Goal: Information Seeking & Learning: Learn about a topic

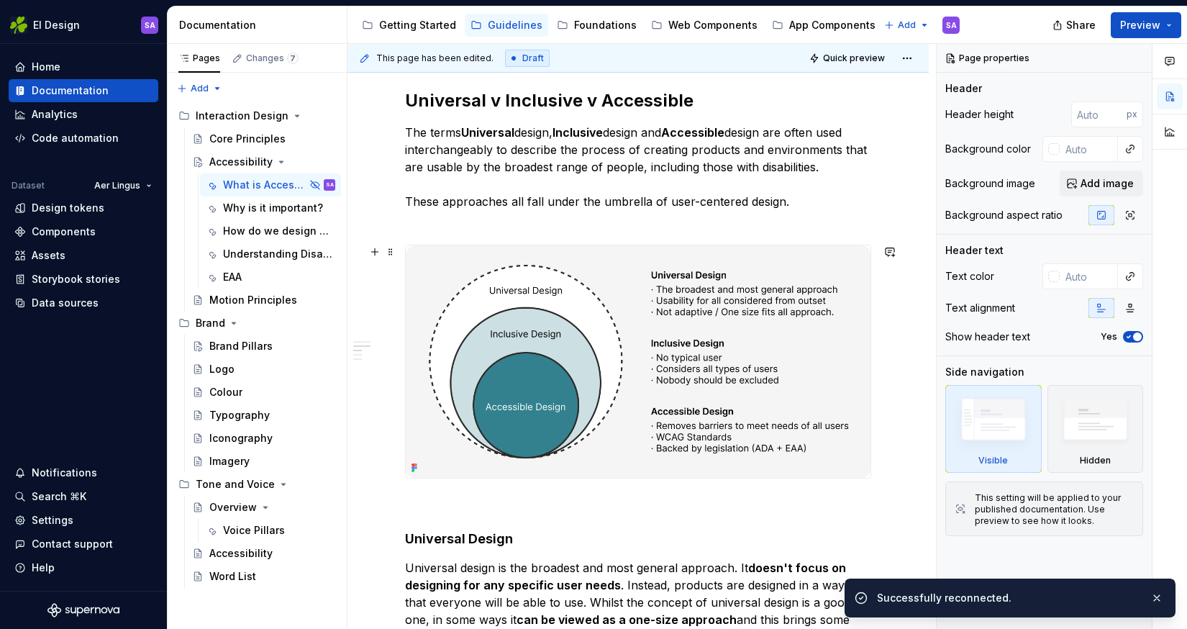
scroll to position [454, 0]
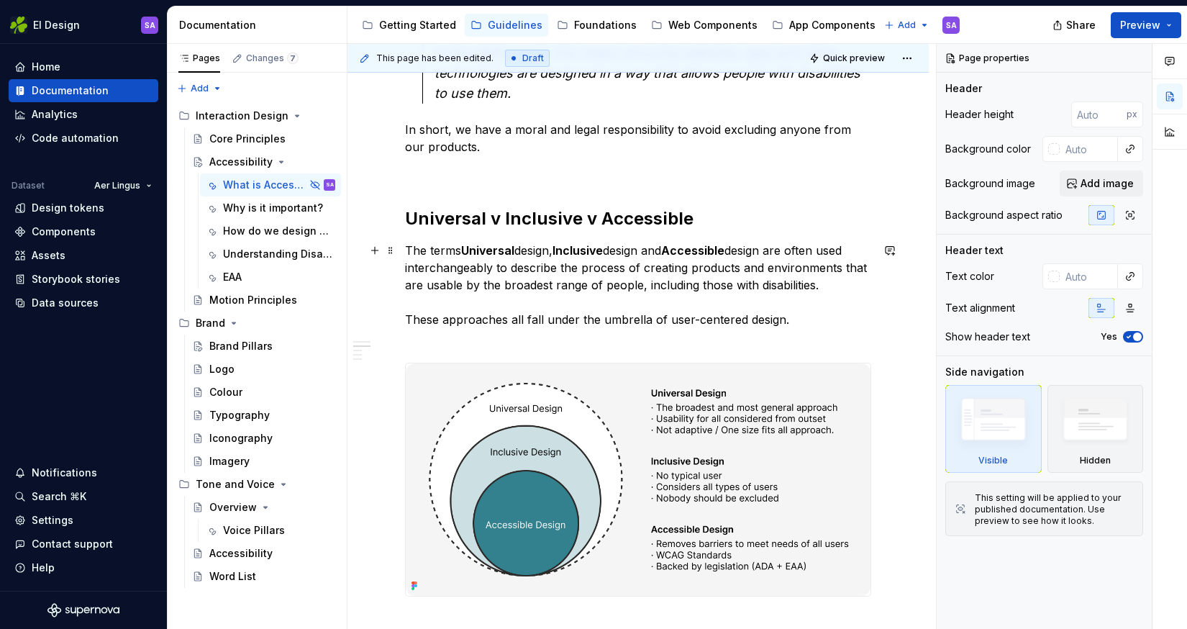
type textarea "*"
click at [588, 314] on p "The terms Universal design, Inclusive design and Accessible design are often us…" at bounding box center [638, 294] width 466 height 104
click at [537, 282] on p "The terms Universal design, Inclusive design and Accessible design are often us…" at bounding box center [638, 294] width 466 height 104
click at [417, 130] on p "In short, we have a moral and legal responsibility to avoid excluding anyone fr…" at bounding box center [638, 138] width 466 height 35
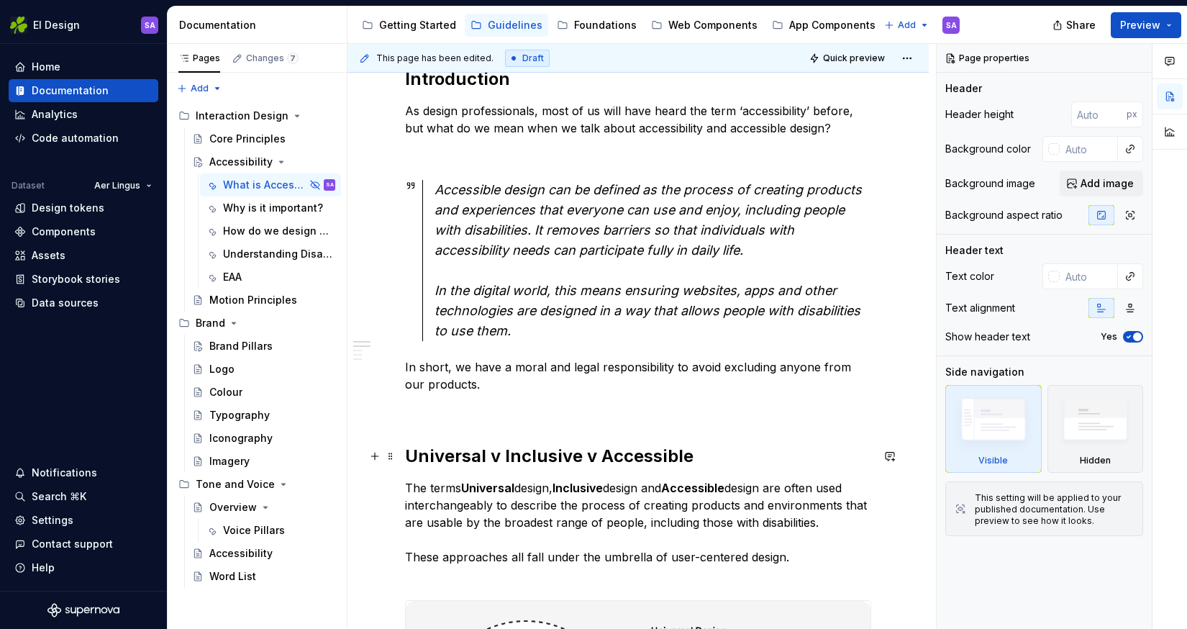
scroll to position [223, 0]
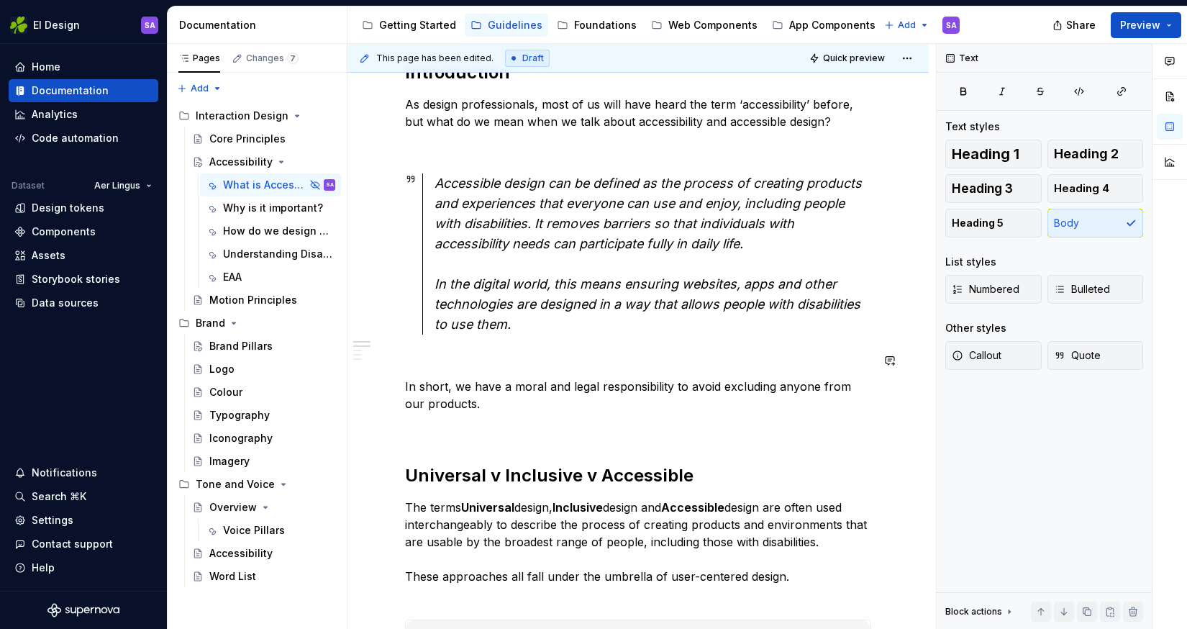
type textarea "*"
click at [491, 535] on p "The terms Universal design, Inclusive design and Accessible design are often us…" at bounding box center [638, 551] width 466 height 104
click at [425, 596] on p "The terms Universal design, Inclusive design and Accessible design are often us…" at bounding box center [638, 551] width 466 height 104
click at [627, 271] on div "Accessible design can be defined as the process of creating products and experi…" at bounding box center [653, 253] width 437 height 161
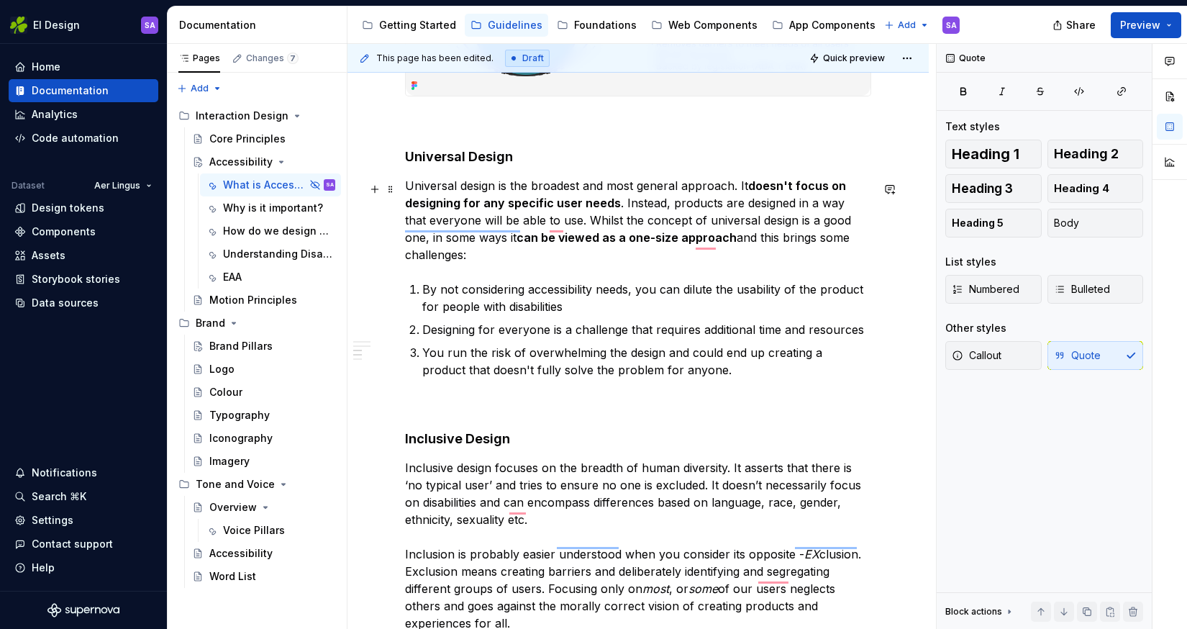
scroll to position [0, 0]
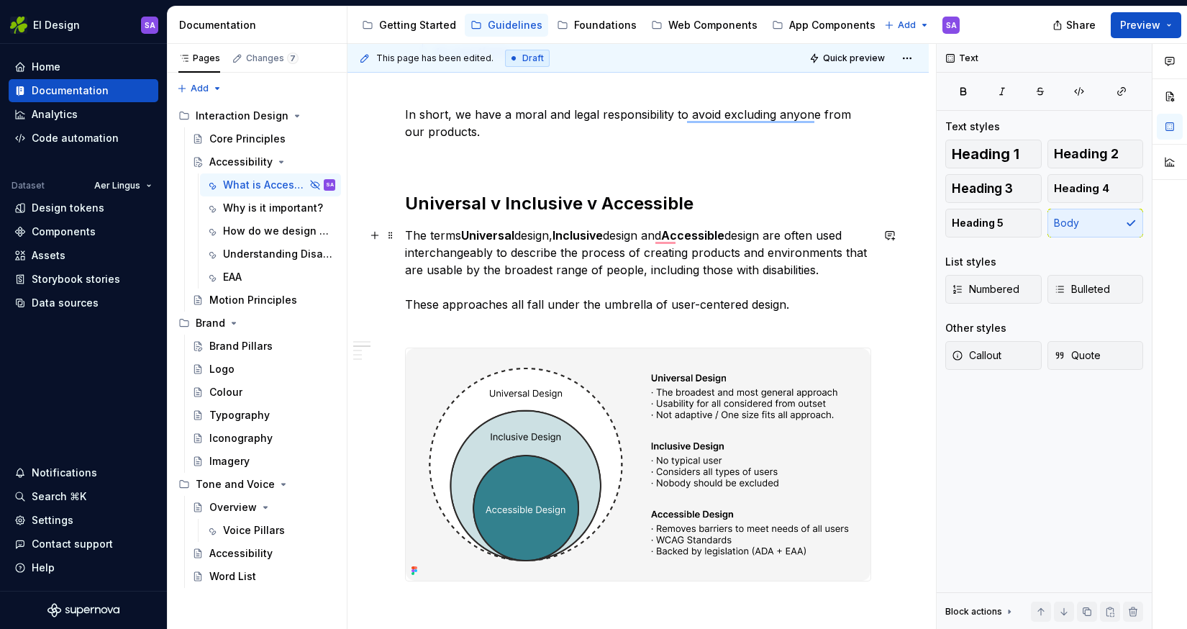
click at [468, 304] on p "The terms Universal design, Inclusive design and Accessible design are often us…" at bounding box center [638, 279] width 466 height 104
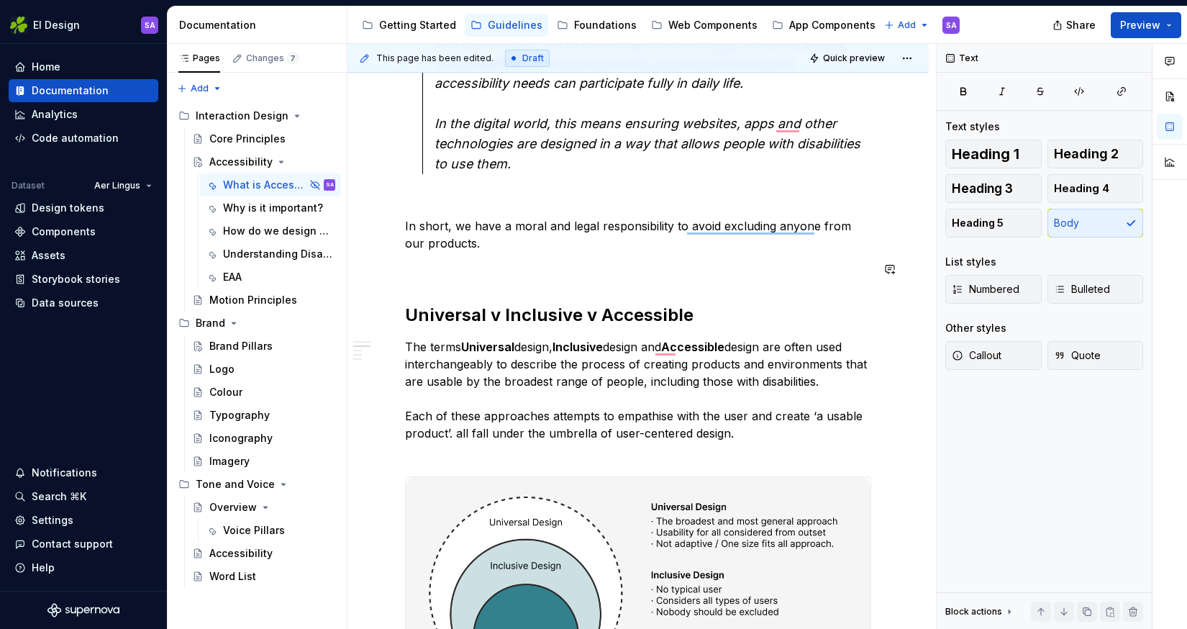
scroll to position [386, 0]
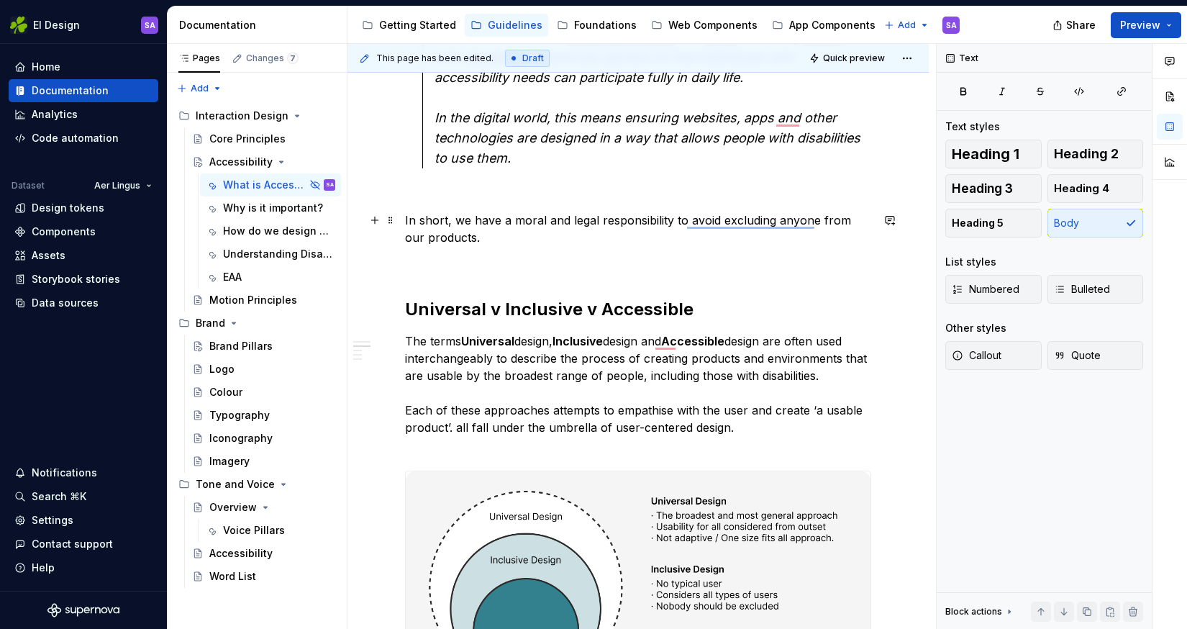
click at [478, 235] on p "In short, we have a moral and legal responsibility to avoid excluding anyone fr…" at bounding box center [638, 229] width 466 height 35
click at [494, 255] on p "To enrich screen reader interactions, please activate Accessibility in Grammarl…" at bounding box center [638, 263] width 466 height 17
click at [558, 232] on p "In short, we have a moral and legal responsibility to avoid excluding anyone fr…" at bounding box center [638, 229] width 466 height 35
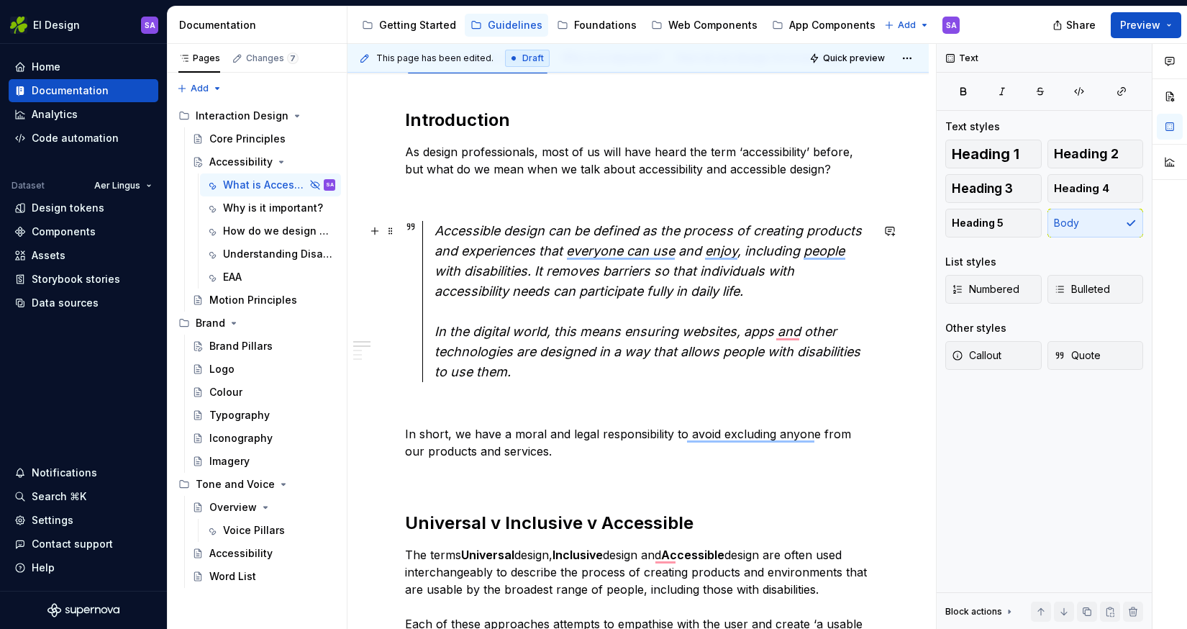
scroll to position [169, 0]
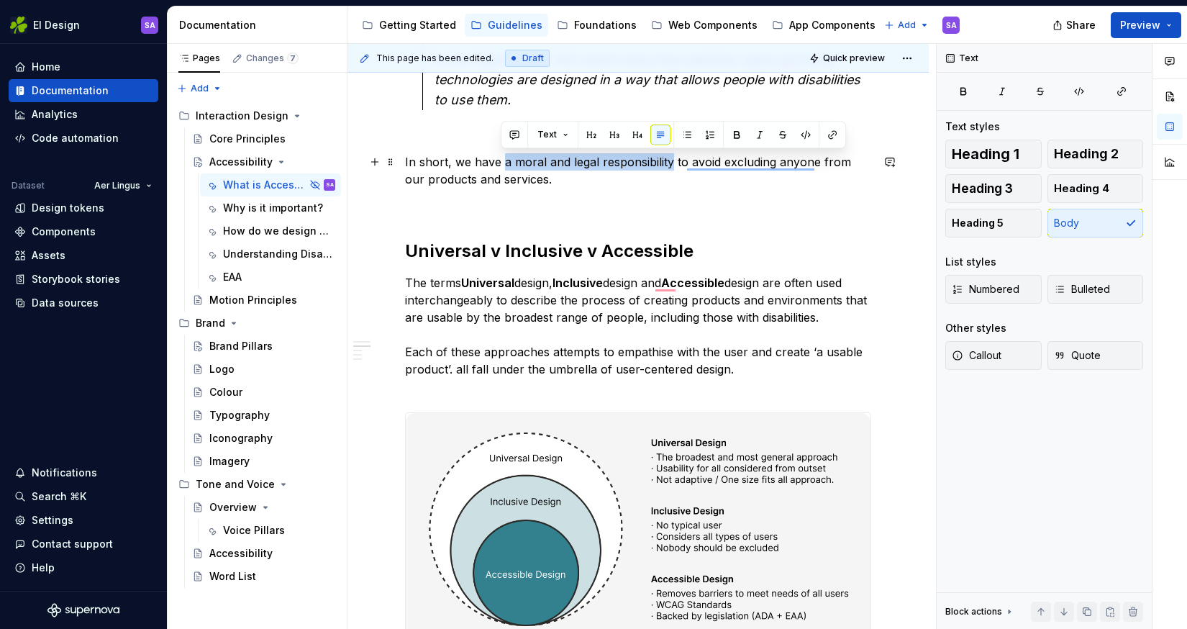
drag, startPoint x: 502, startPoint y: 118, endPoint x: 668, endPoint y: 158, distance: 170.2
click at [668, 158] on p "In short, we have a moral and legal responsibility to avoid excluding anyone fr…" at bounding box center [638, 170] width 466 height 35
click at [735, 137] on button "button" at bounding box center [737, 134] width 20 height 20
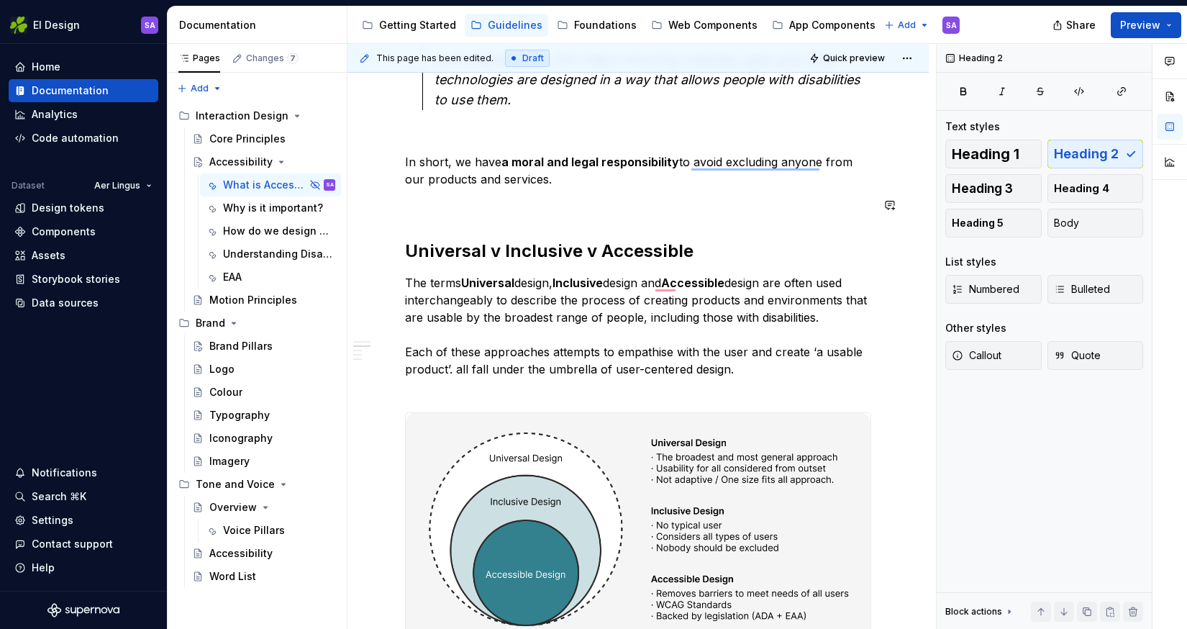
click at [578, 221] on div "Introduction As design professionals, most of us will have heard the term ‘acce…" at bounding box center [638, 597] width 466 height 1520
click at [723, 350] on p "The terms Universal design, Inclusive design and Accessible design are often us…" at bounding box center [638, 334] width 466 height 121
click at [803, 349] on p "The terms Universal design, Inclusive design and Accessible design are often us…" at bounding box center [638, 334] width 466 height 121
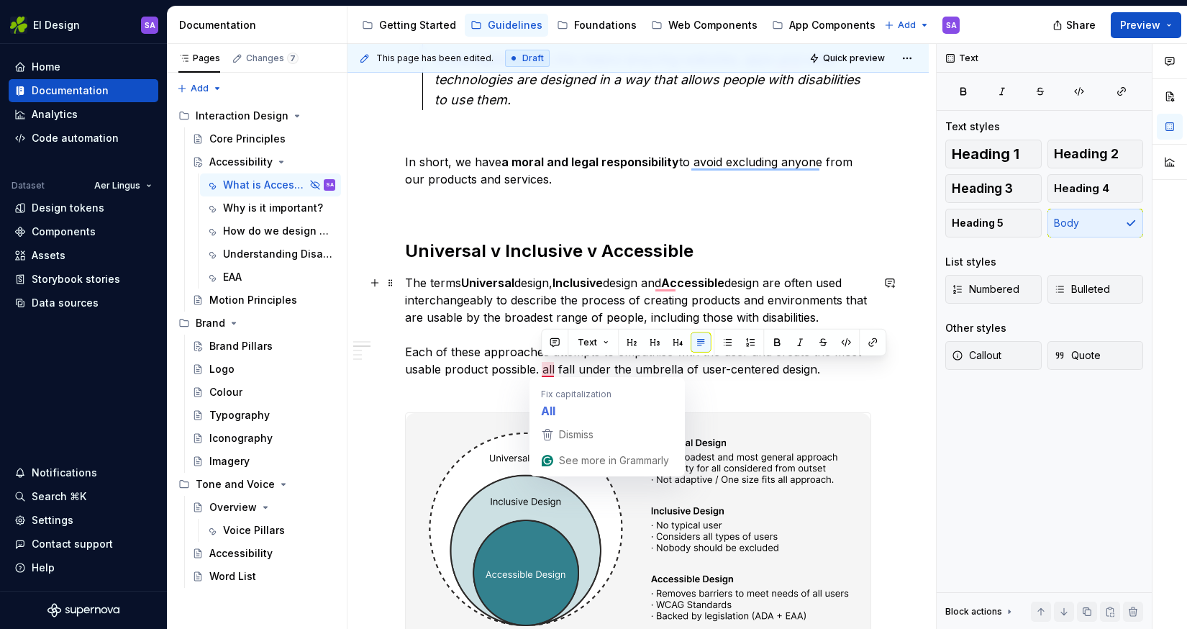
drag, startPoint x: 830, startPoint y: 367, endPoint x: 542, endPoint y: 371, distance: 287.8
click at [542, 371] on p "The terms Universal design, Inclusive design and Accessible design are often us…" at bounding box center [638, 334] width 466 height 121
copy p "all fall under the umbrella of user-centered design."
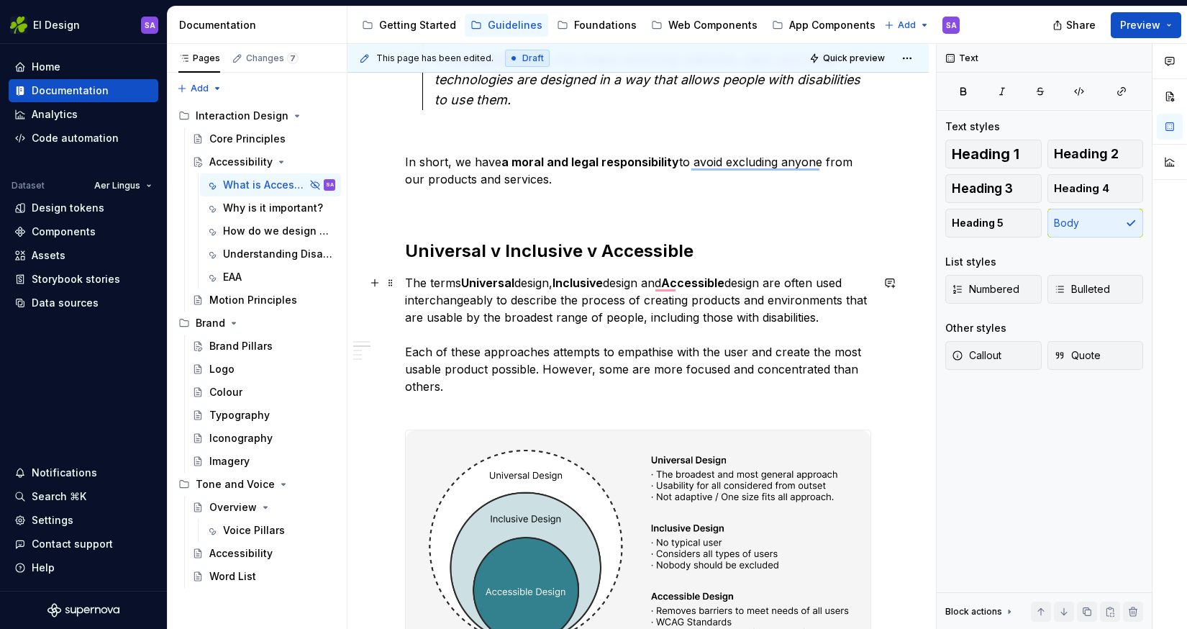
click at [722, 348] on p "The terms Universal design, Inclusive design and Accessible design are often us…" at bounding box center [638, 343] width 466 height 138
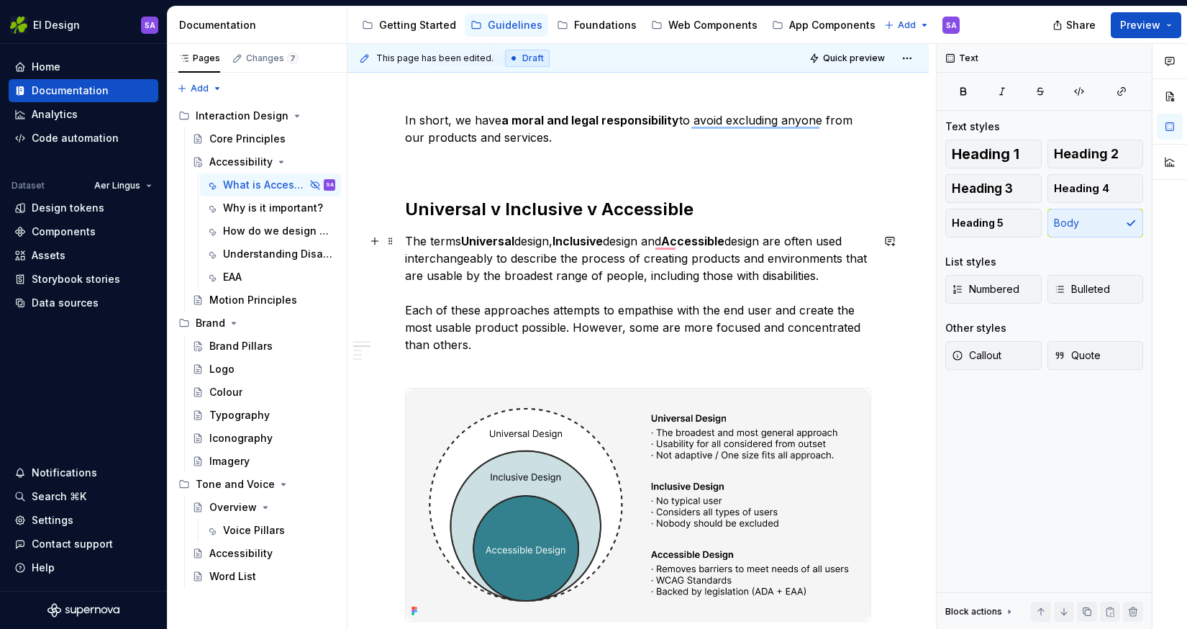
scroll to position [488, 0]
click at [758, 327] on p "The terms Universal design, Inclusive design and Accessible design are often us…" at bounding box center [638, 303] width 466 height 138
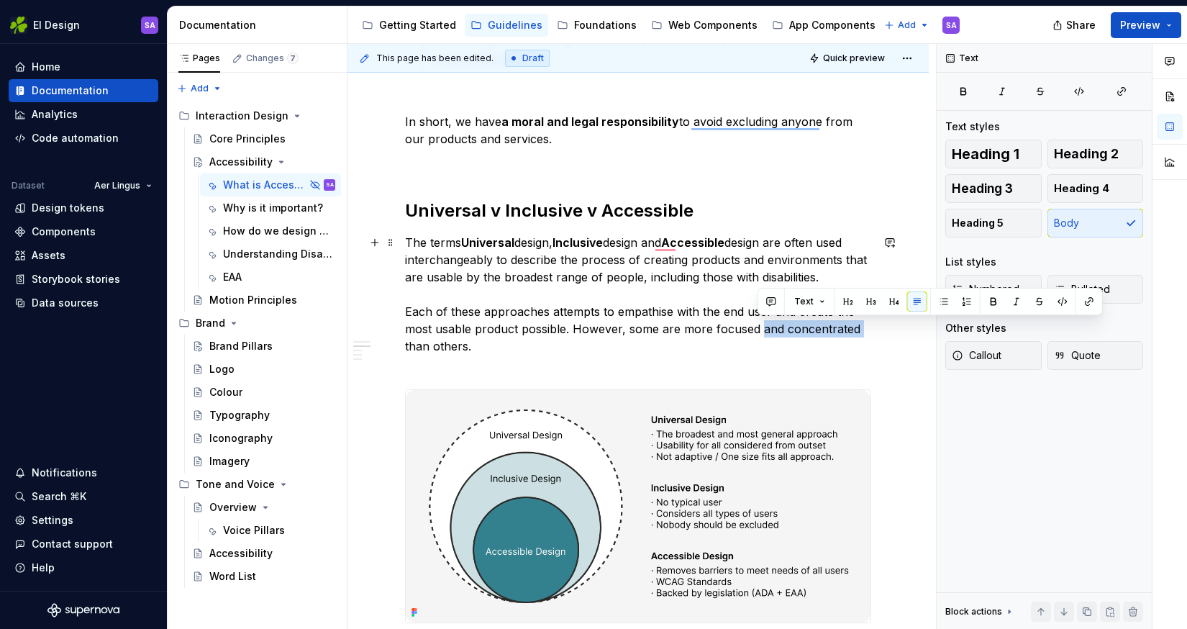
drag, startPoint x: 859, startPoint y: 325, endPoint x: 757, endPoint y: 325, distance: 102.2
click at [757, 325] on p "The terms Universal design, Inclusive design and Accessible design are often us…" at bounding box center [638, 303] width 466 height 138
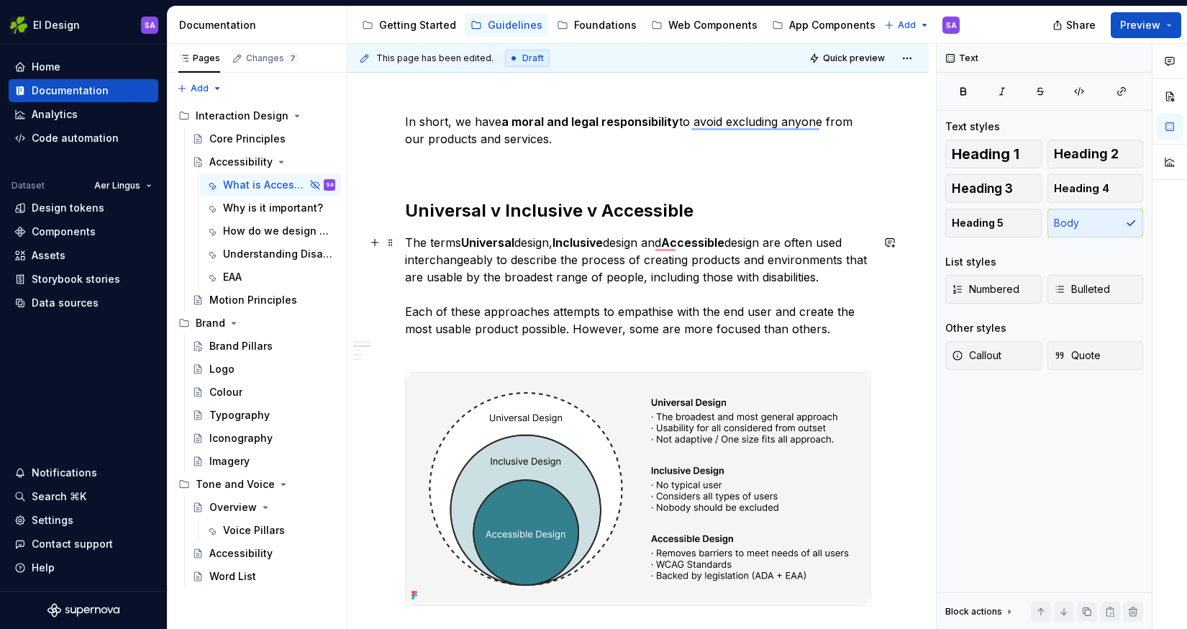
click at [822, 325] on p "The terms Universal design, Inclusive design and Accessible design are often us…" at bounding box center [638, 294] width 466 height 121
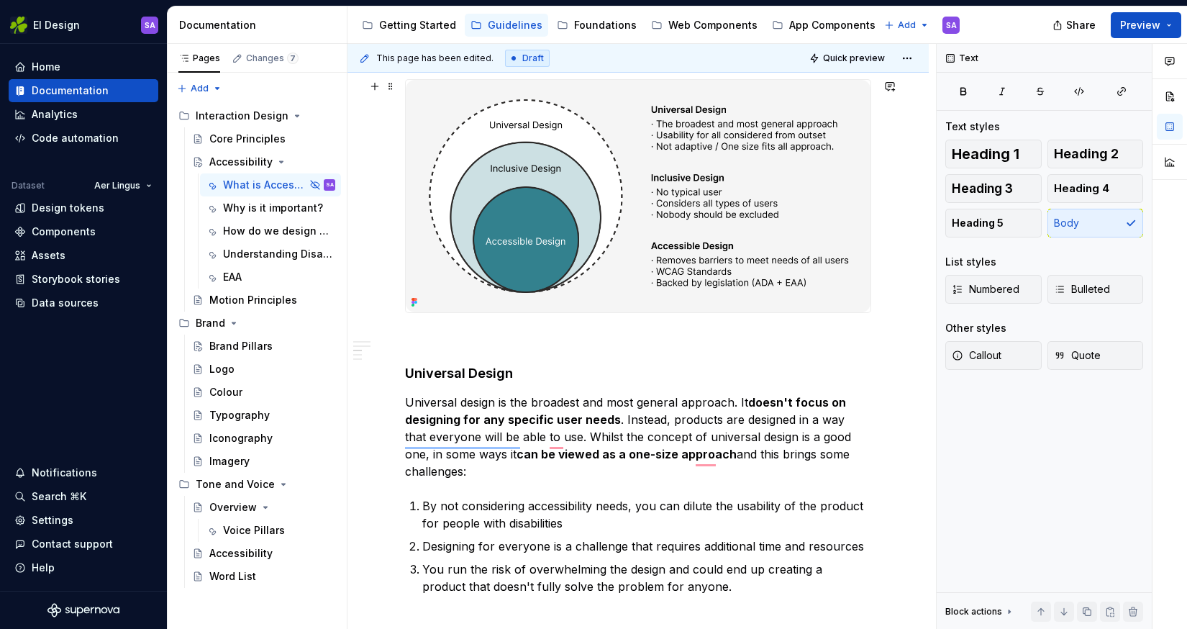
scroll to position [807, 0]
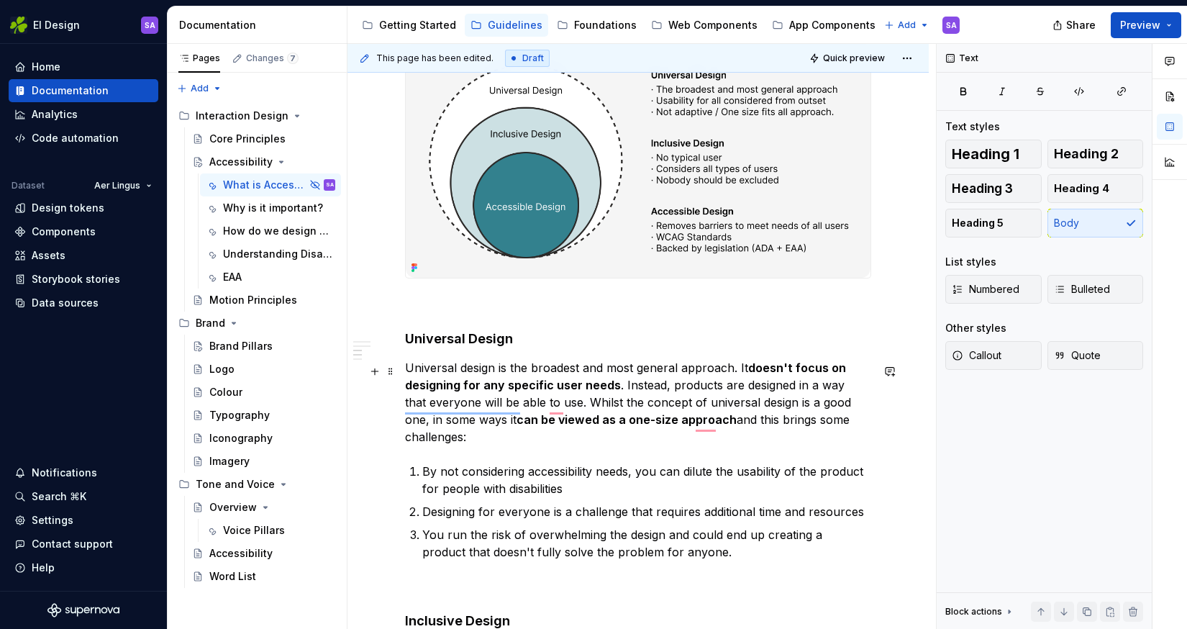
click at [817, 385] on p "Universal design is the broadest and most general approach. It doesn't focus on…" at bounding box center [638, 402] width 466 height 86
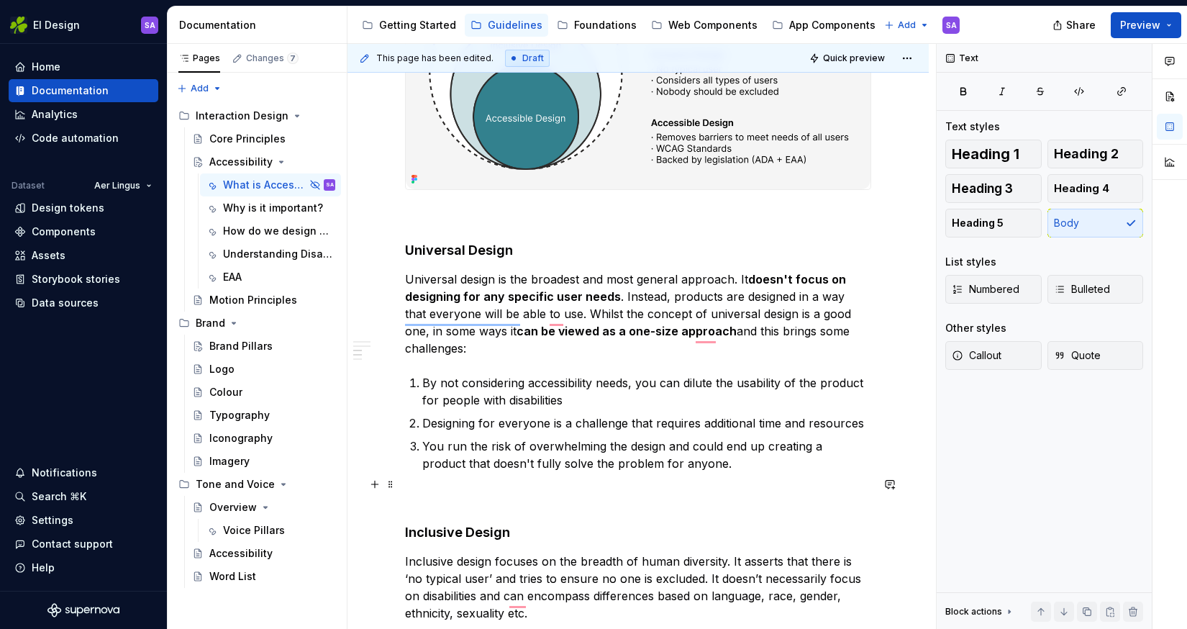
scroll to position [905, 0]
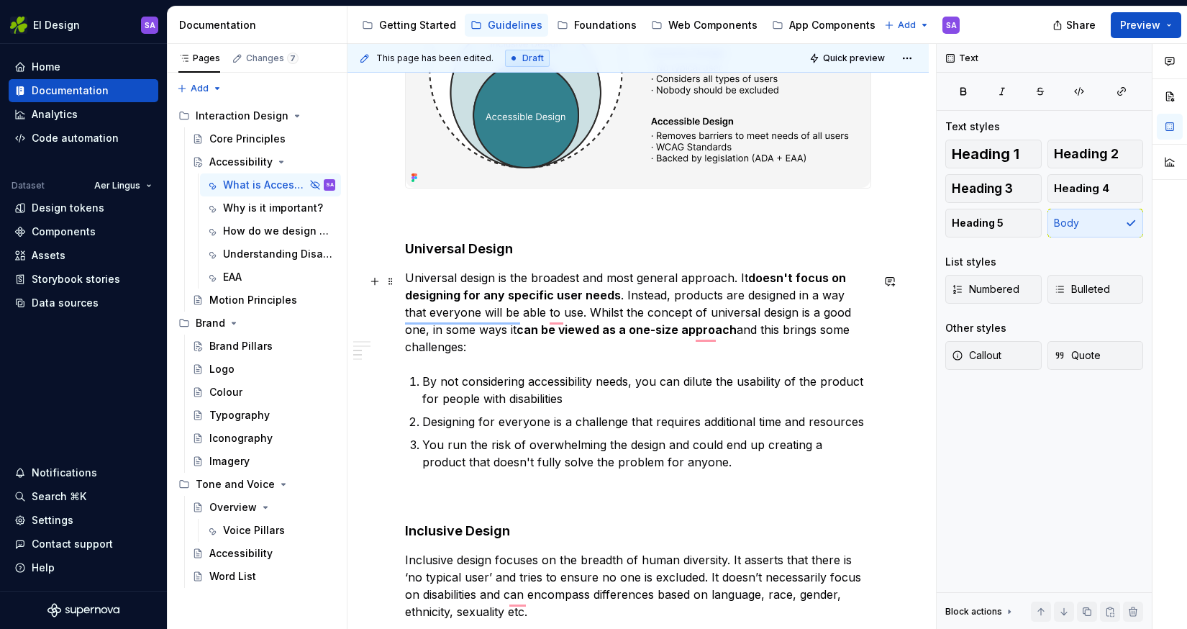
click at [846, 313] on p "Universal design is the broadest and most general approach. It doesn't focus on…" at bounding box center [638, 312] width 466 height 86
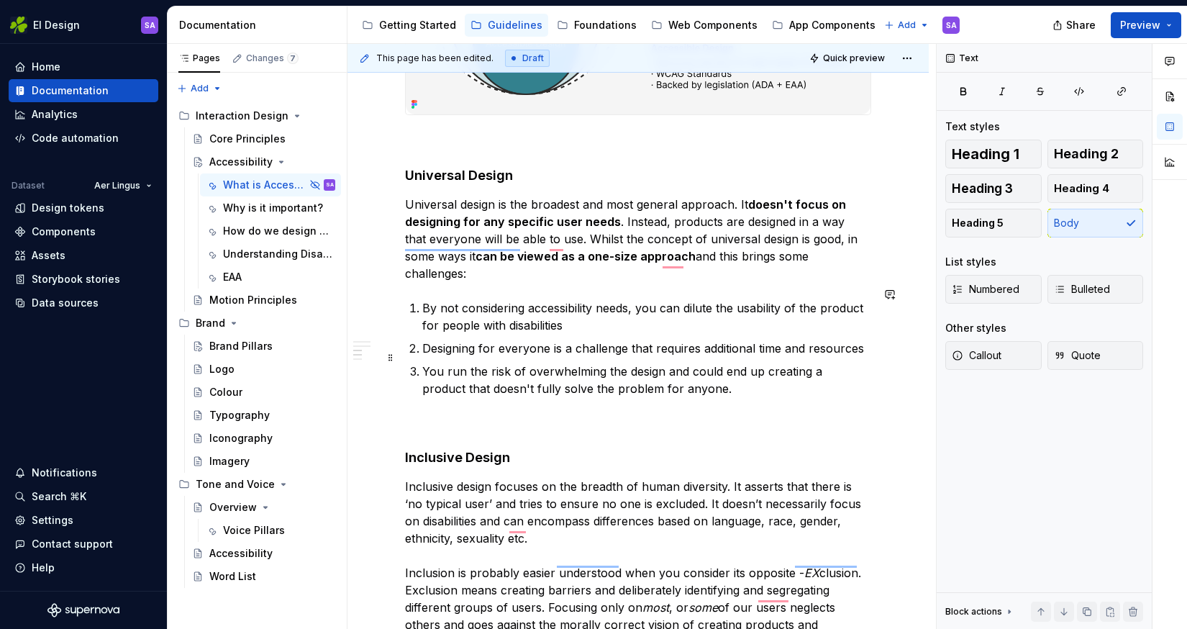
click at [686, 375] on p "You run the risk of overwhelming the design and could end up creating a product…" at bounding box center [646, 380] width 449 height 35
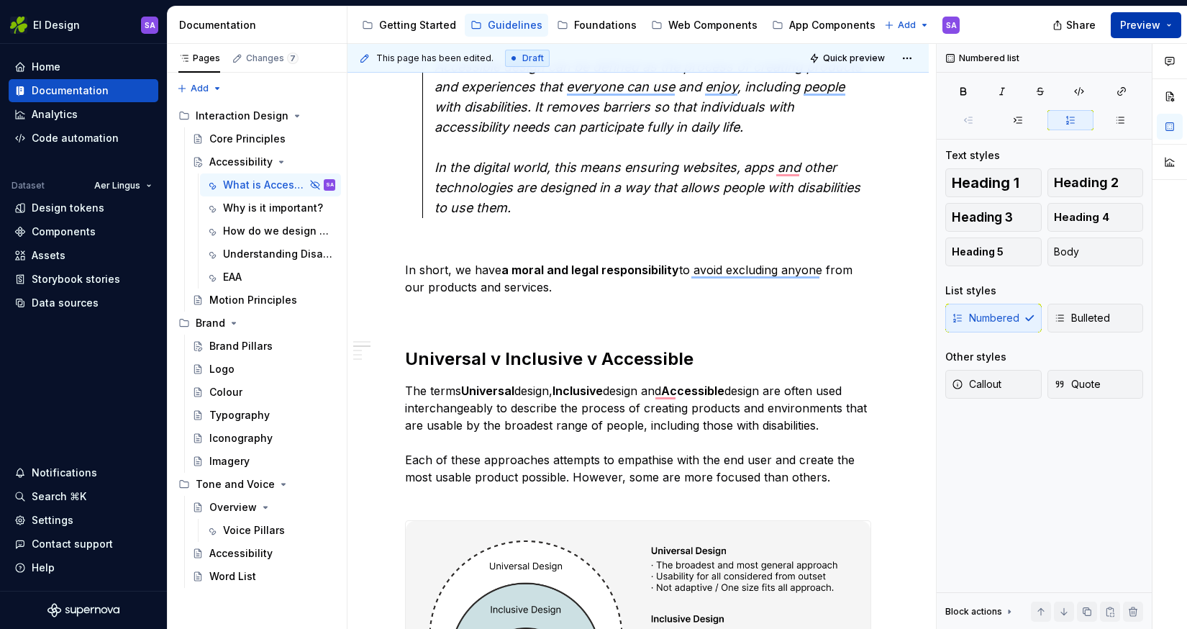
click at [1141, 22] on span "Preview" at bounding box center [1140, 25] width 40 height 14
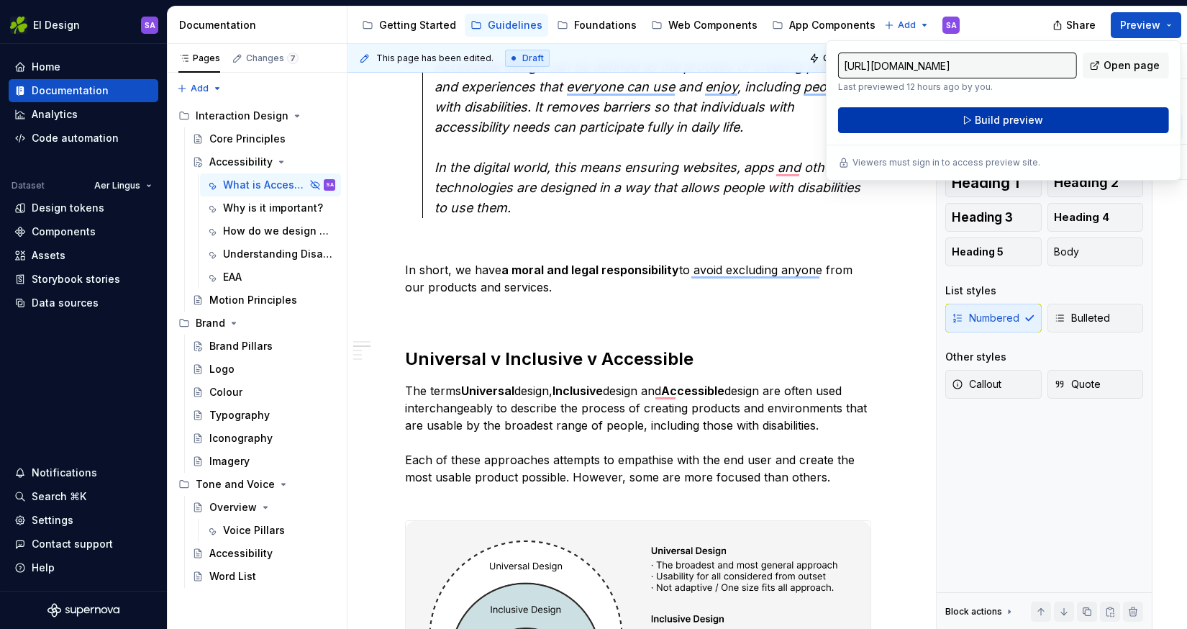
click at [1006, 120] on span "Build preview" at bounding box center [1009, 120] width 68 height 14
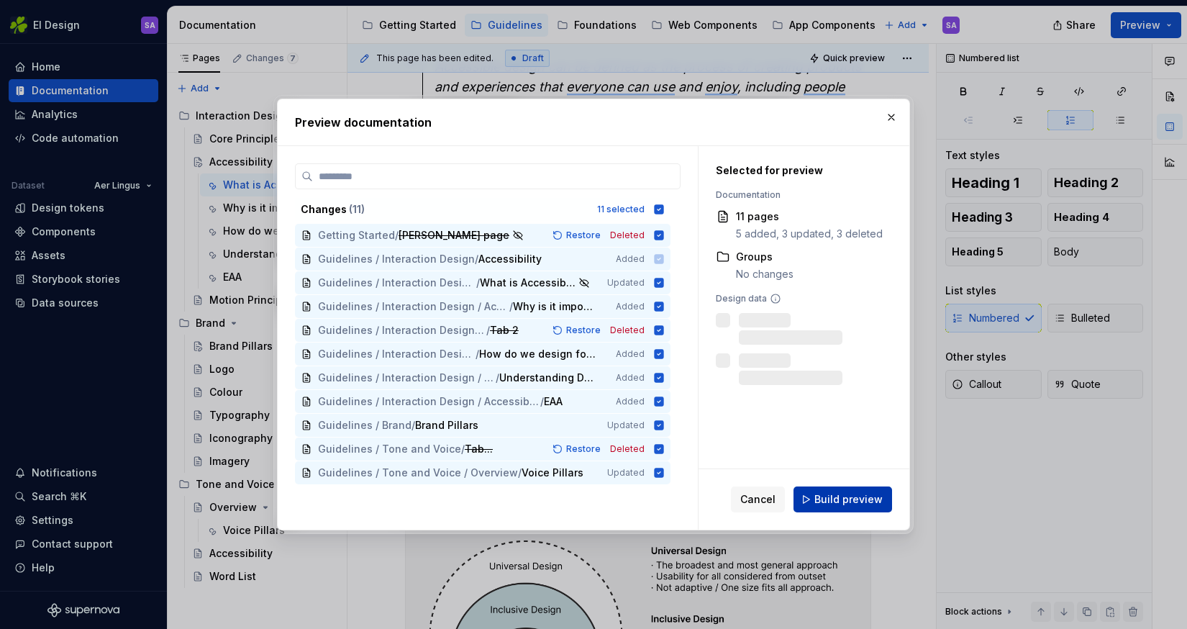
click at [848, 494] on span "Build preview" at bounding box center [849, 499] width 68 height 14
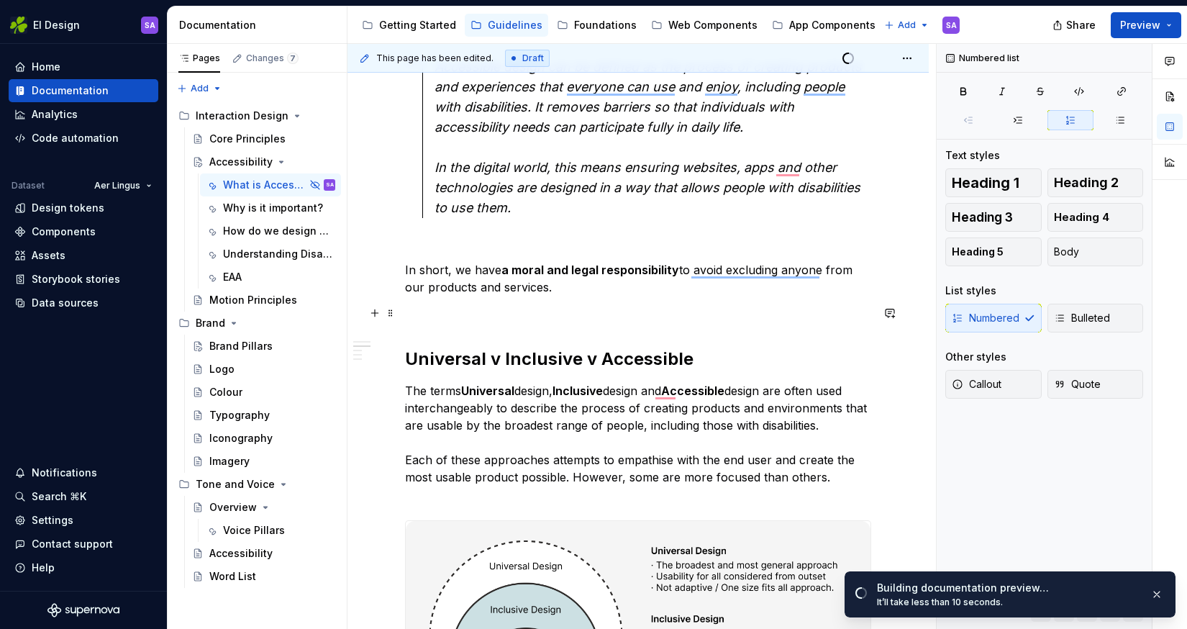
click at [753, 315] on p "To enrich screen reader interactions, please activate Accessibility in Grammarl…" at bounding box center [638, 312] width 466 height 17
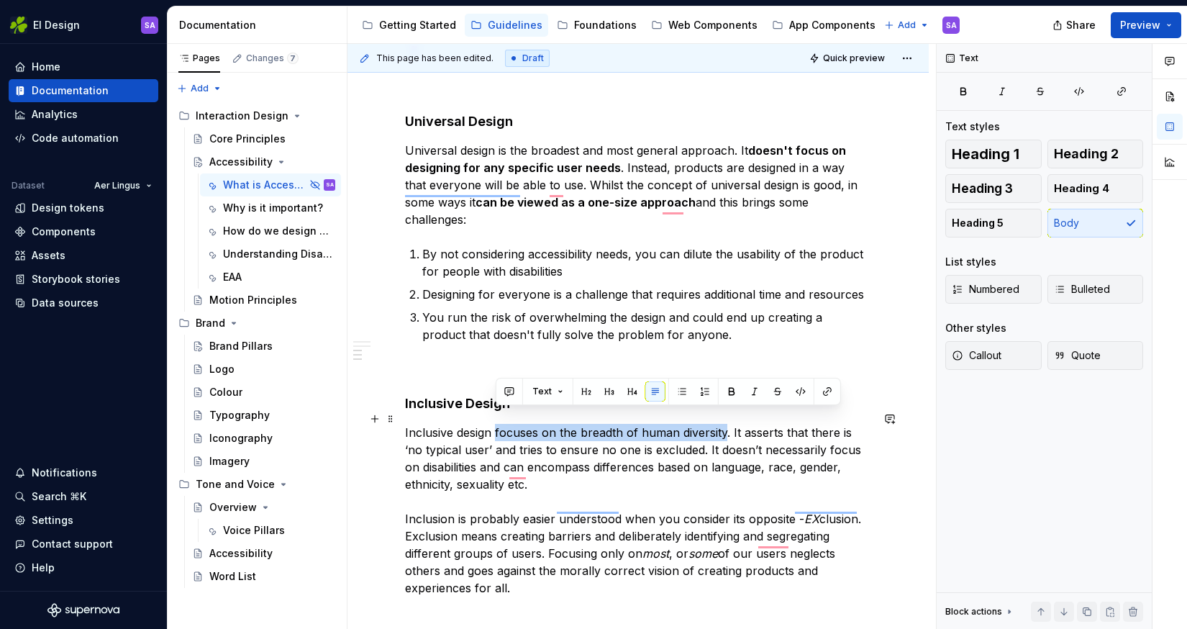
drag, startPoint x: 495, startPoint y: 417, endPoint x: 725, endPoint y: 415, distance: 230.3
click at [725, 424] on p "Inclusive design focuses on the breadth of human diversity. It asserts that the…" at bounding box center [638, 510] width 466 height 173
click at [729, 393] on button "button" at bounding box center [732, 391] width 20 height 20
click at [589, 435] on p "Inclusive design focuses on the breadth of human diversity . It asserts that th…" at bounding box center [638, 510] width 466 height 173
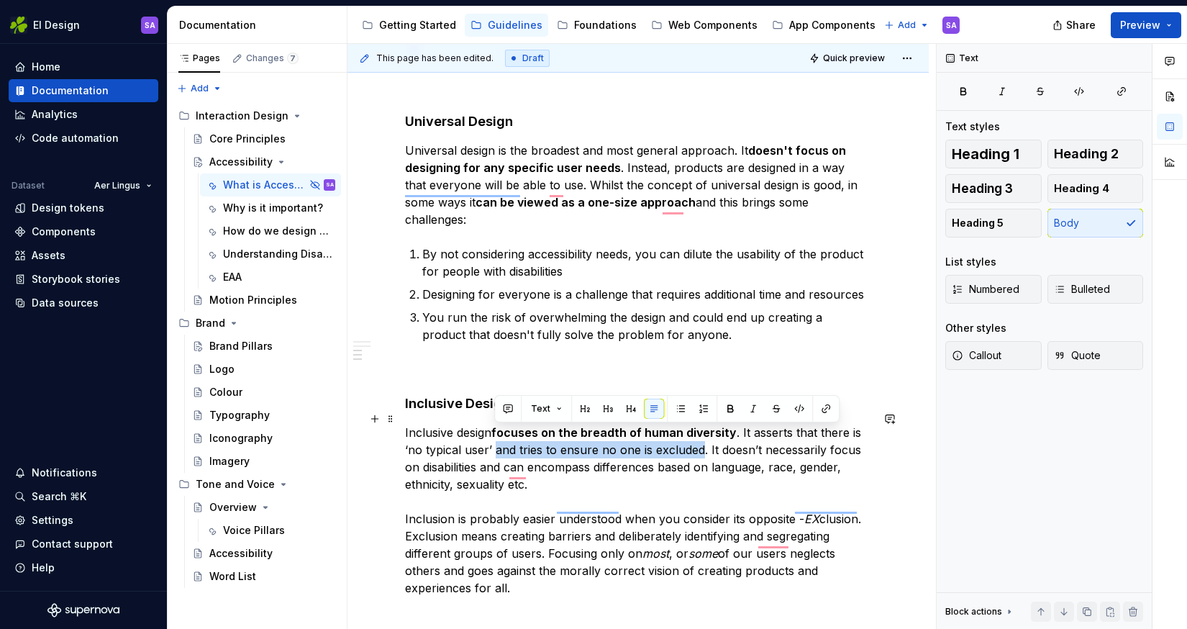
drag, startPoint x: 496, startPoint y: 435, endPoint x: 700, endPoint y: 432, distance: 203.6
click at [700, 432] on p "Inclusive design focuses on the breadth of human diversity . It asserts that th…" at bounding box center [638, 510] width 466 height 173
click at [728, 409] on button "button" at bounding box center [730, 409] width 20 height 20
click at [741, 445] on p "Inclusive design focuses on the breadth of human diversity . It asserts that th…" at bounding box center [638, 510] width 466 height 173
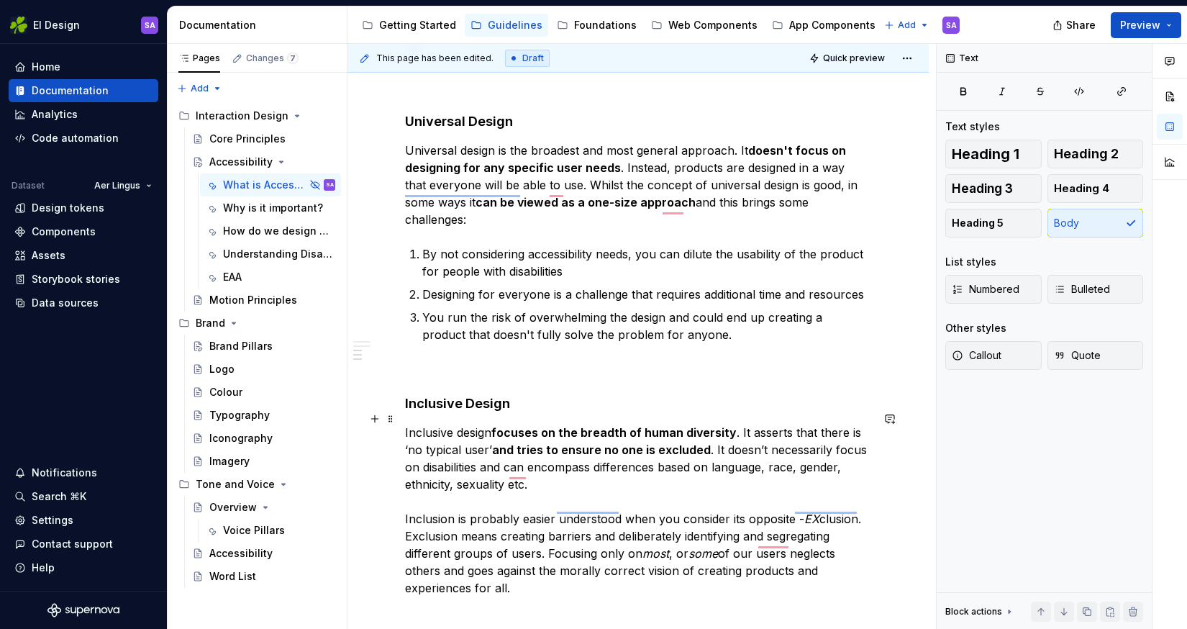
click at [613, 466] on p "Inclusive design focuses on the breadth of human diversity . It asserts that th…" at bounding box center [638, 510] width 466 height 173
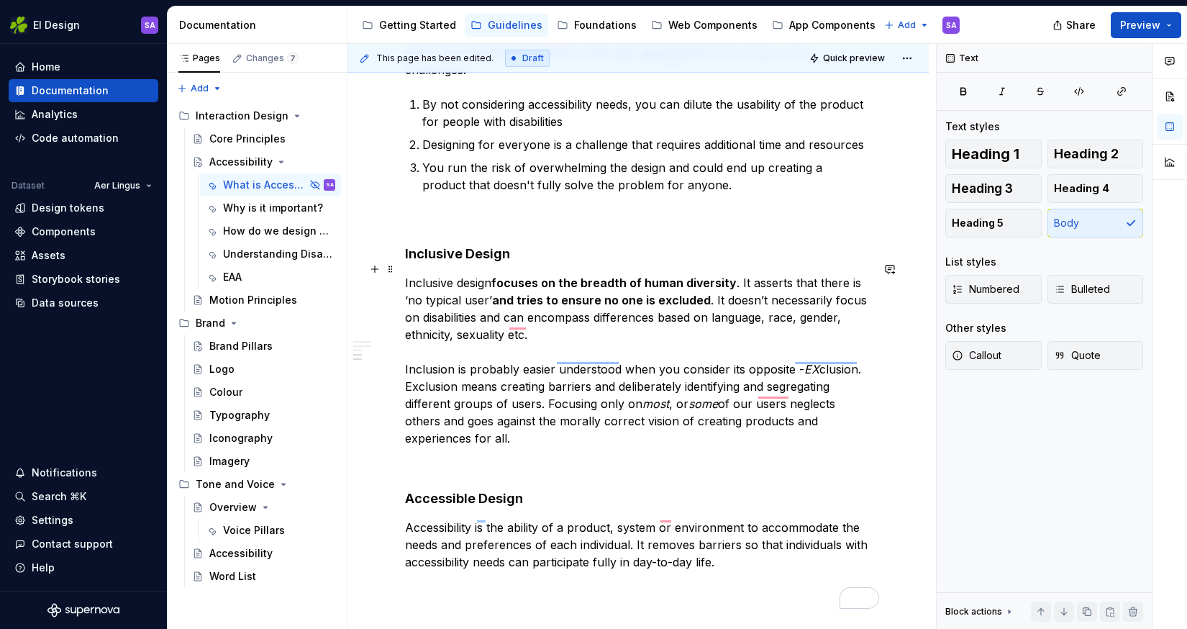
click at [596, 300] on p "Inclusive design focuses on the breadth of human diversity . It asserts that th…" at bounding box center [638, 360] width 466 height 173
click at [515, 421] on p "Inclusive design focuses on the breadth of human diversity . It asserts that th…" at bounding box center [638, 360] width 466 height 173
click at [503, 421] on p "Inclusive design focuses on the breadth of human diversity . It asserts that th…" at bounding box center [638, 360] width 466 height 173
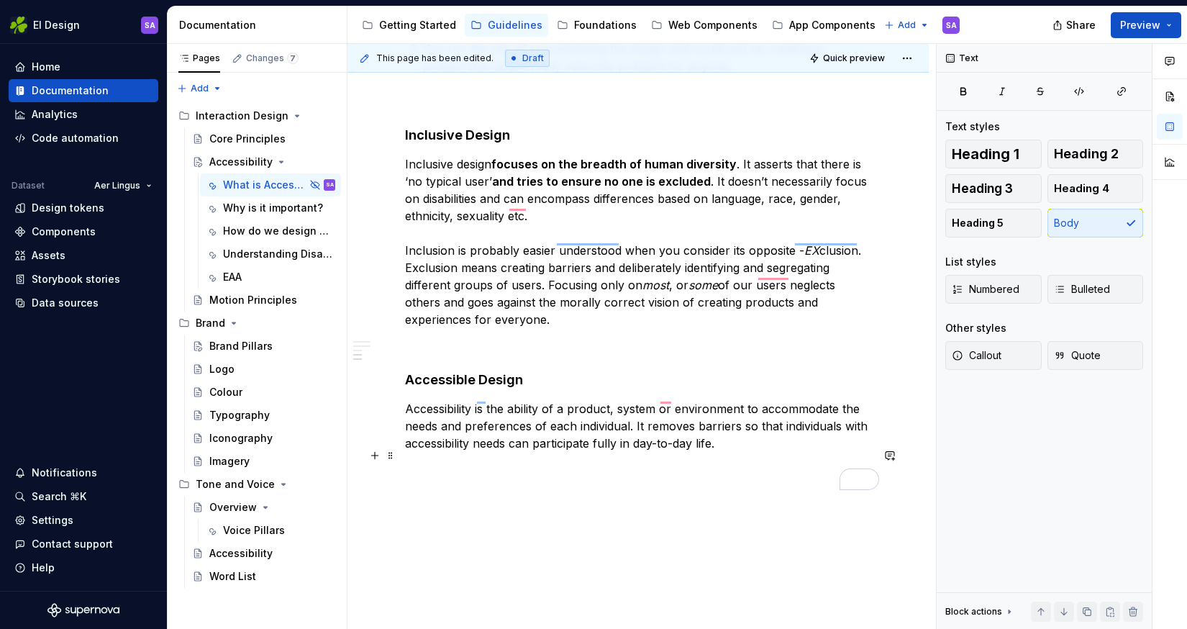
scroll to position [1307, 0]
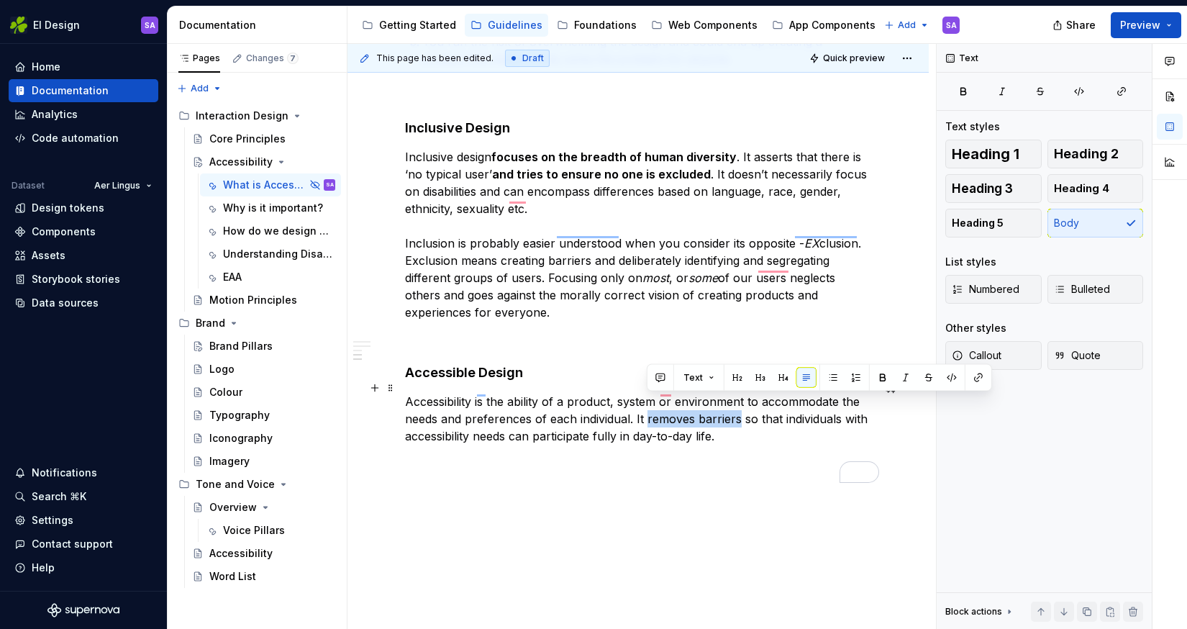
drag, startPoint x: 648, startPoint y: 404, endPoint x: 739, endPoint y: 404, distance: 91.4
click at [739, 404] on p "Accessibility is the ability of a product, system or environment to accommodate…" at bounding box center [638, 419] width 466 height 52
click at [880, 376] on button "button" at bounding box center [883, 378] width 20 height 20
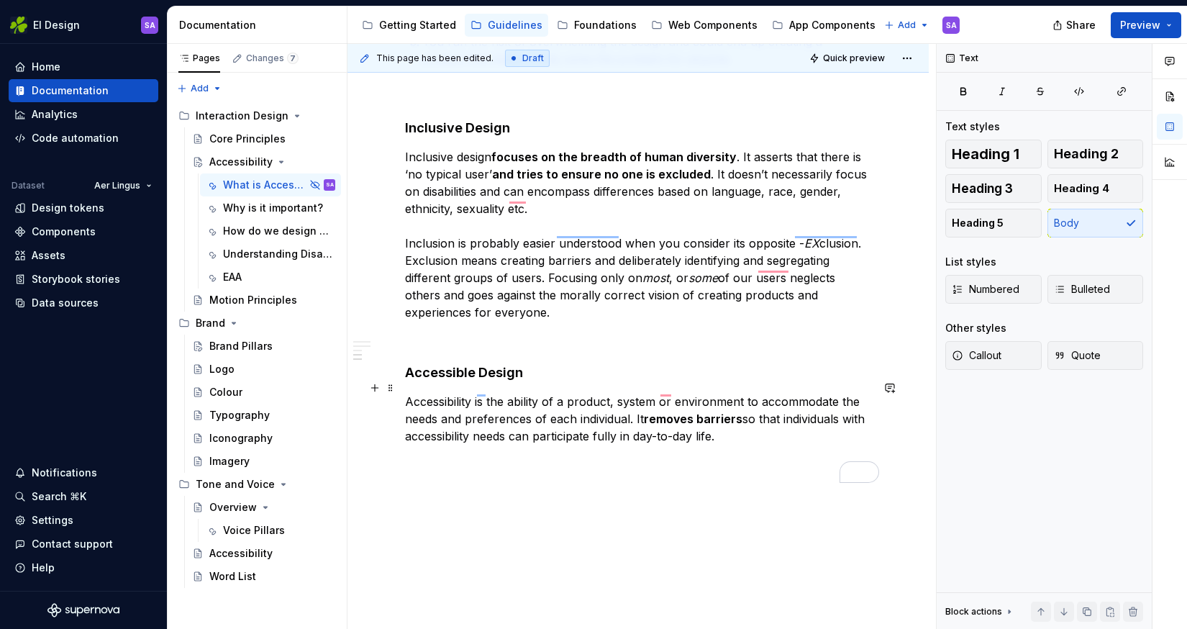
click at [749, 417] on p "Accessibility is the ability of a product, system or environment to accommodate…" at bounding box center [638, 419] width 466 height 52
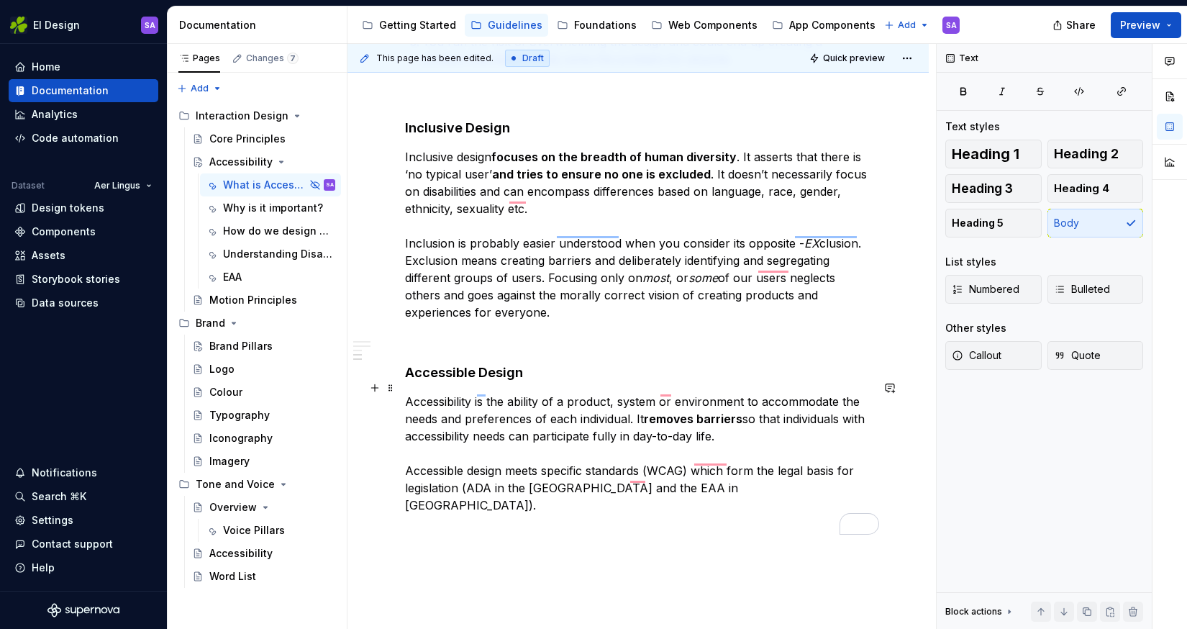
click at [466, 470] on p "Accessibility is the ability of a product, system or environment to accommodate…" at bounding box center [638, 453] width 466 height 121
click at [761, 466] on p "Accessibility is the ability of a product, system or environment to accommodate…" at bounding box center [638, 453] width 466 height 121
click at [1143, 26] on span "Preview" at bounding box center [1140, 25] width 40 height 14
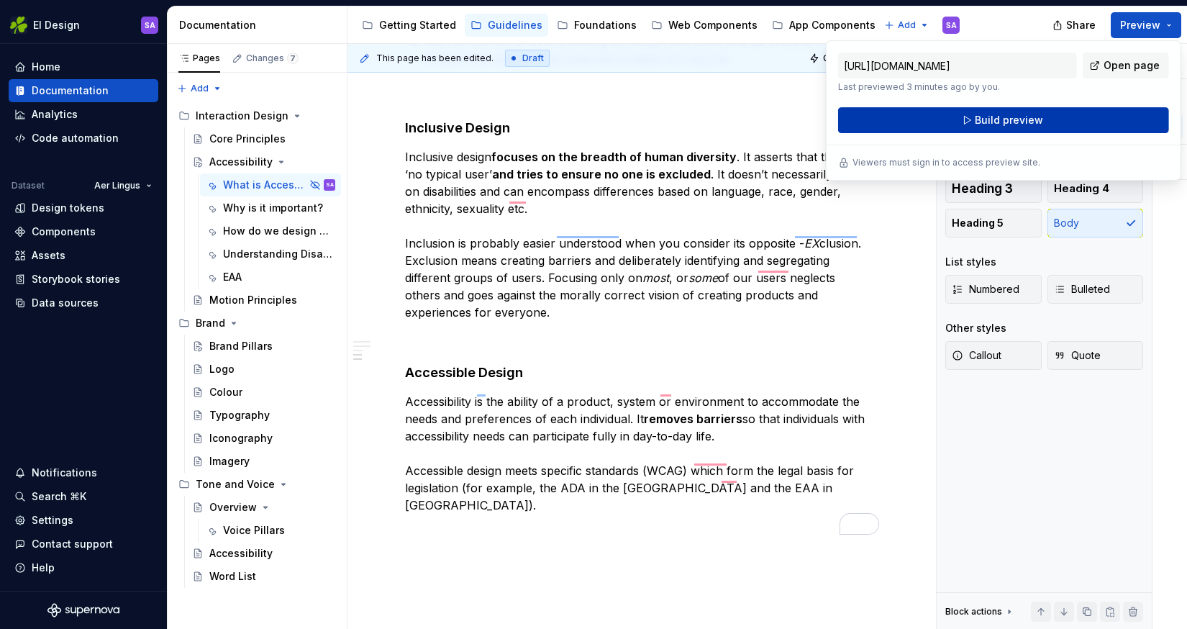
click at [994, 122] on span "Build preview" at bounding box center [1009, 120] width 68 height 14
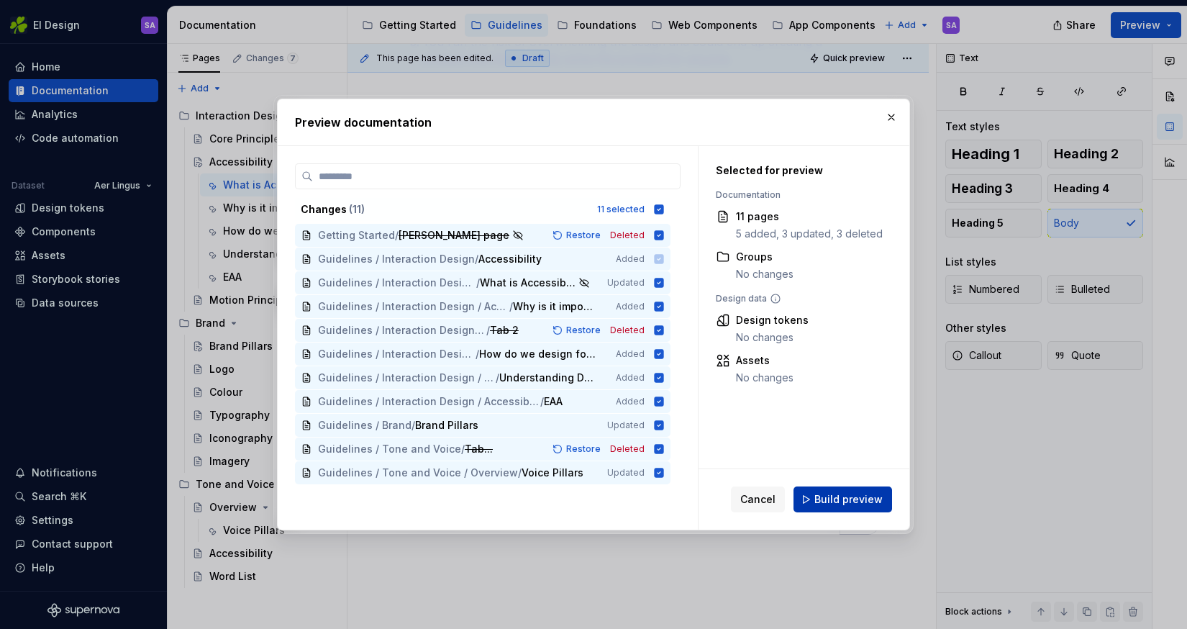
click at [852, 491] on button "Build preview" at bounding box center [843, 499] width 99 height 26
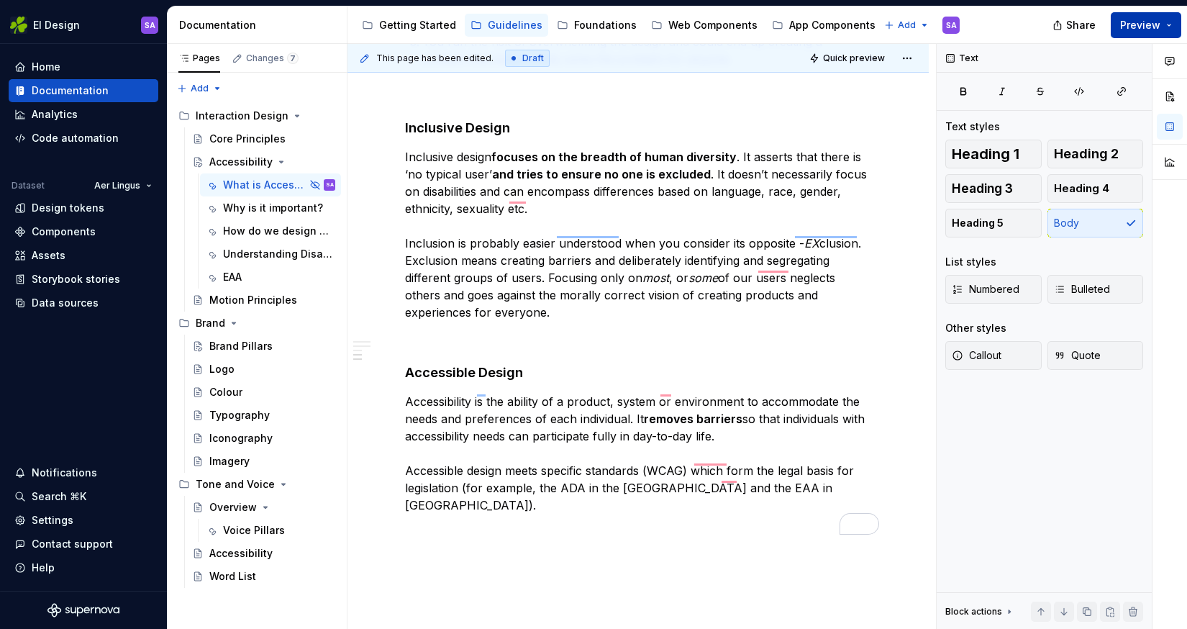
click at [1149, 26] on span "Preview" at bounding box center [1140, 25] width 40 height 14
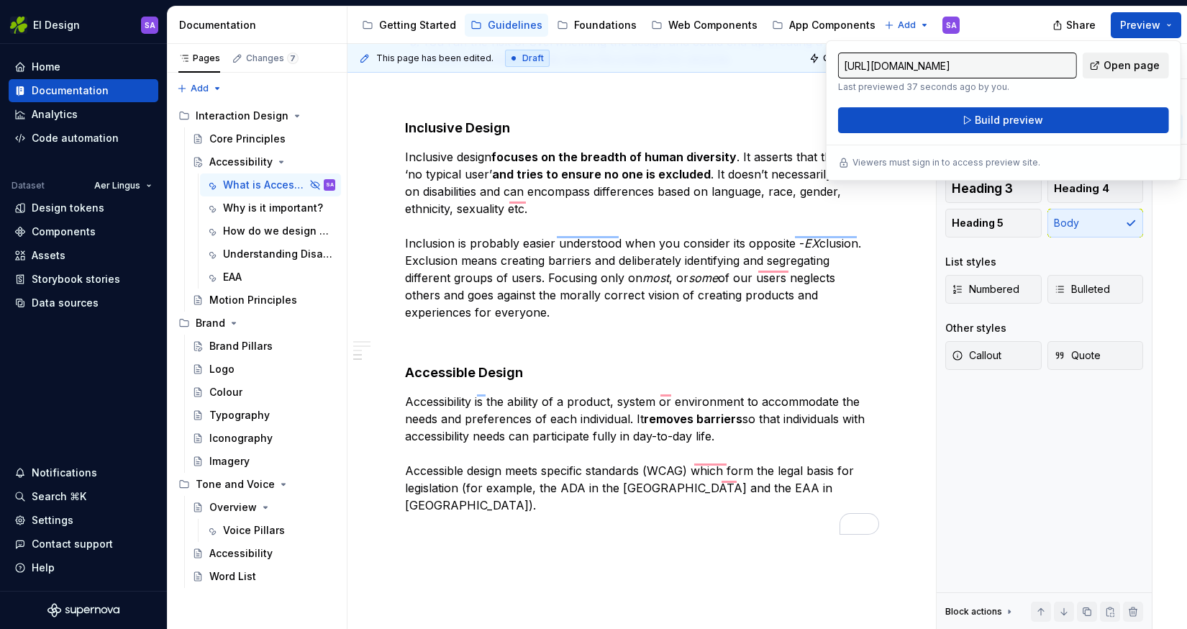
click at [1138, 63] on span "Open page" at bounding box center [1132, 65] width 56 height 14
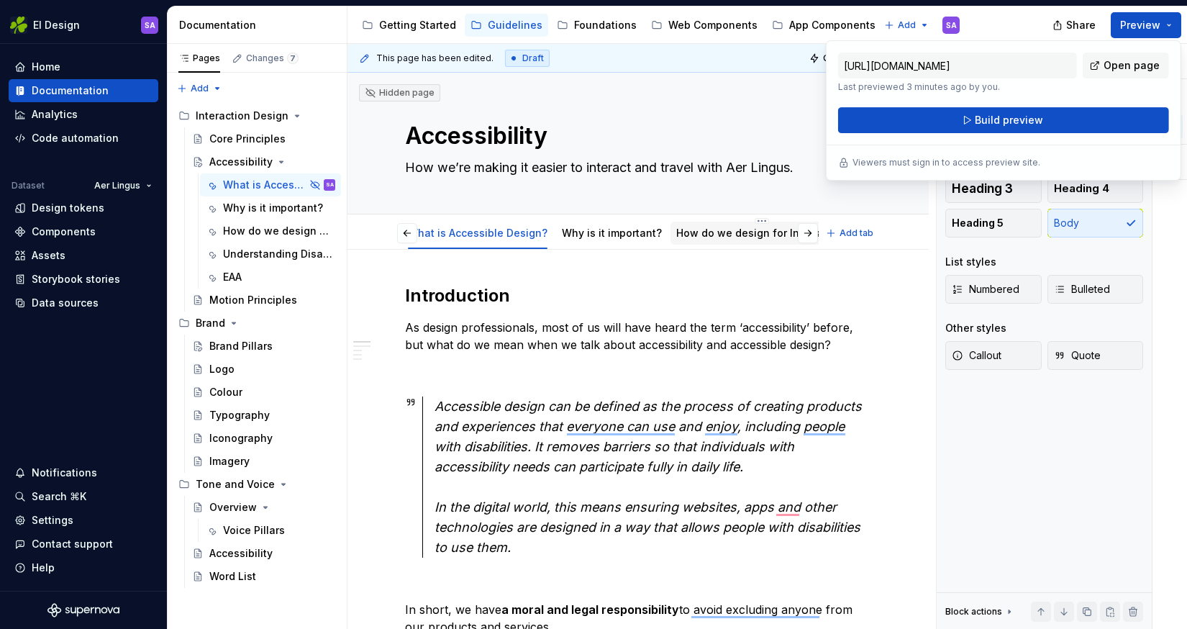
scroll to position [0, 176]
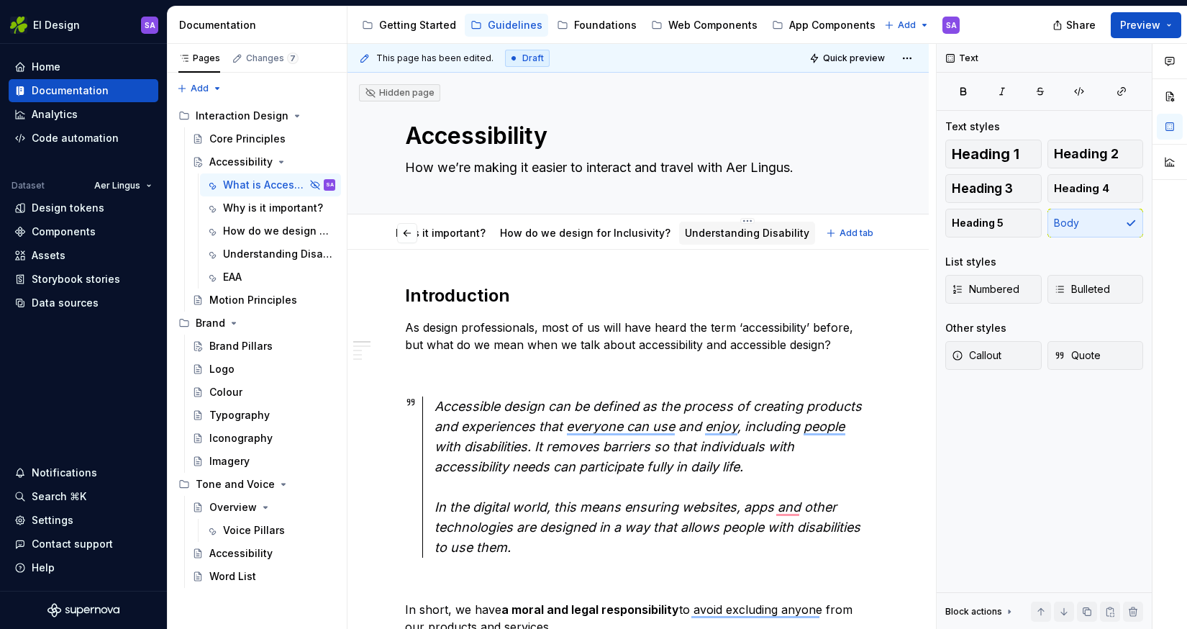
click at [722, 227] on link "Understanding Disability" at bounding box center [747, 233] width 124 height 12
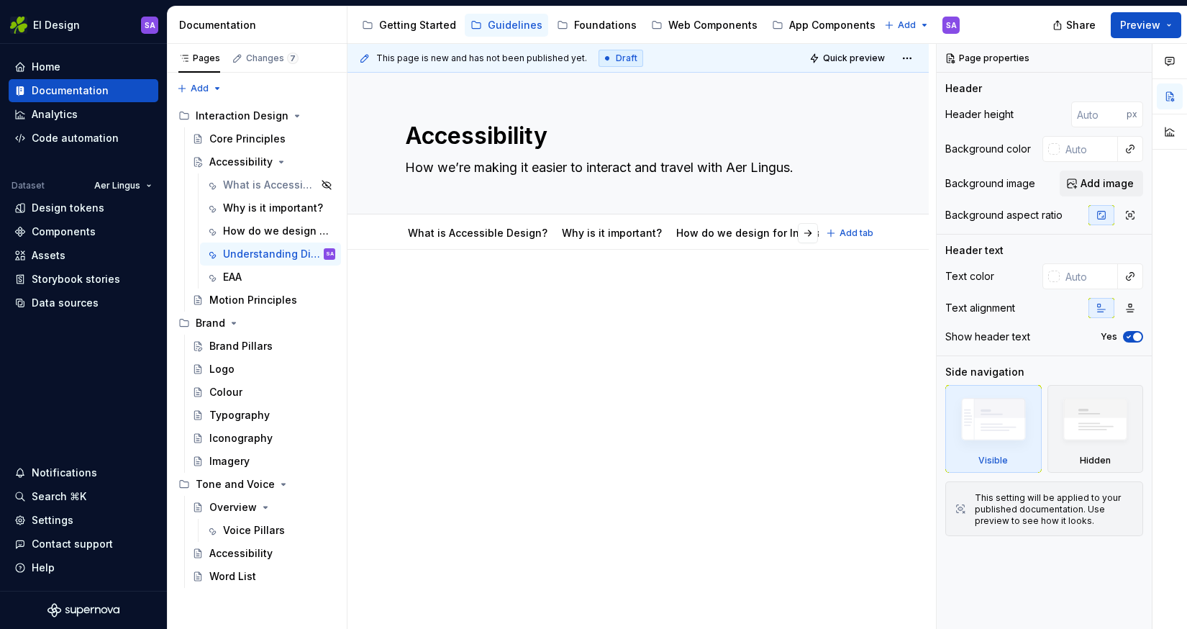
type textarea "*"
drag, startPoint x: 610, startPoint y: 321, endPoint x: 376, endPoint y: 304, distance: 234.5
click at [610, 321] on div at bounding box center [638, 311] width 466 height 55
click at [592, 309] on div at bounding box center [638, 311] width 466 height 55
click at [376, 304] on div at bounding box center [638, 397] width 581 height 295
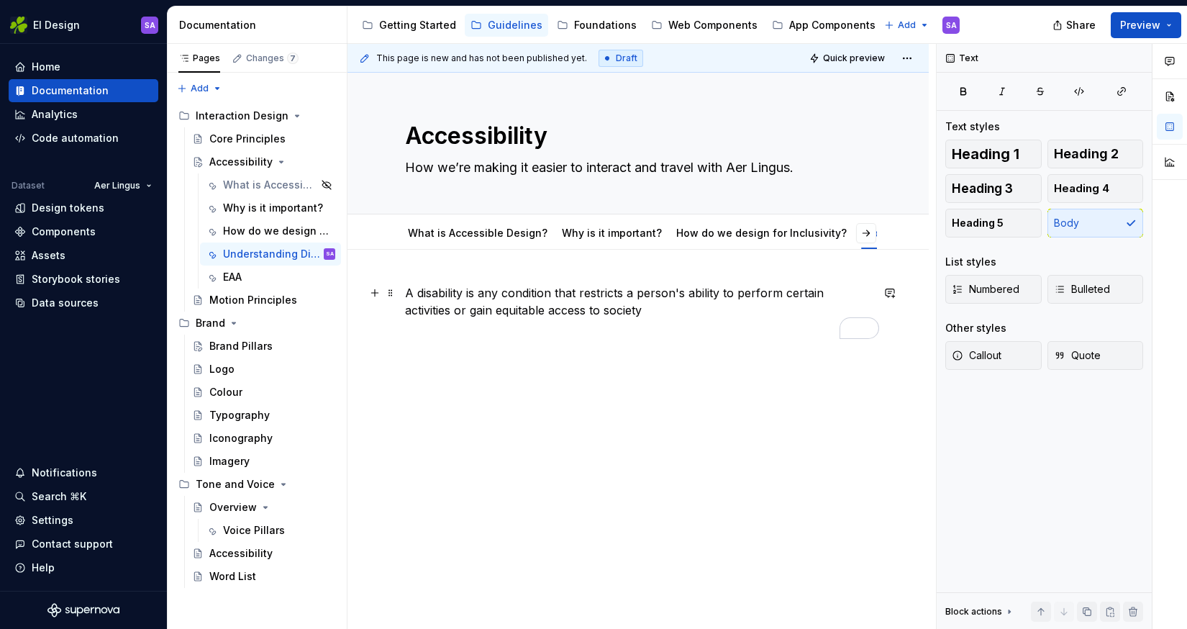
click at [407, 292] on p "A disability is any condition that restricts a person's ability to perform cert…" at bounding box center [638, 301] width 466 height 35
click at [372, 294] on button "button" at bounding box center [375, 293] width 20 height 20
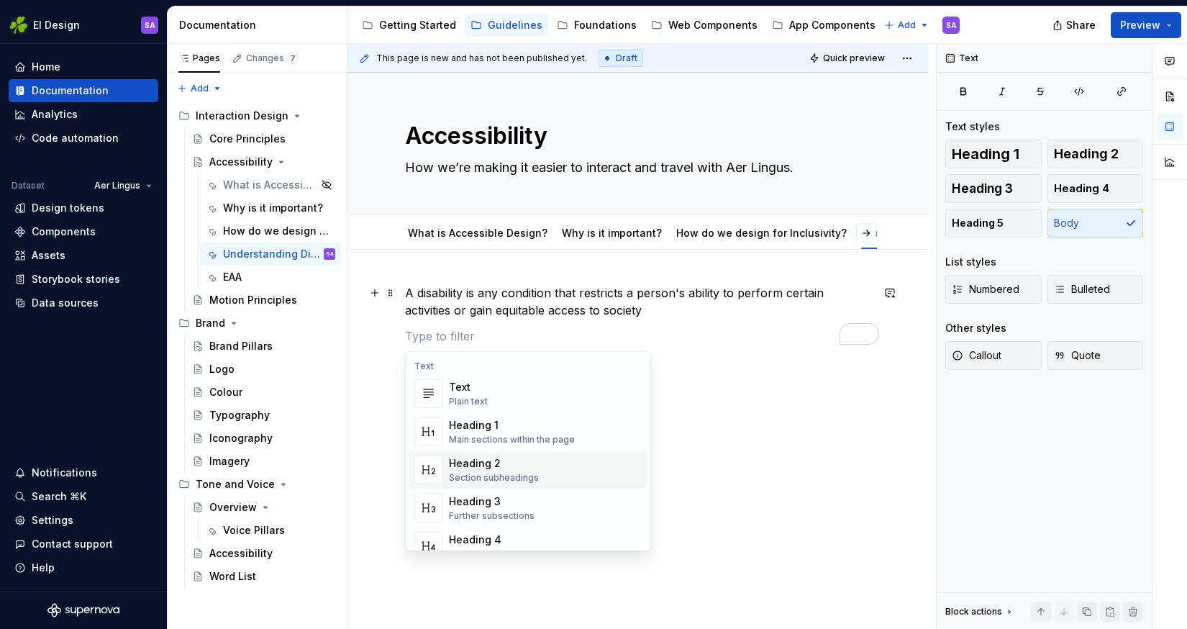
click at [504, 460] on div "Heading 2" at bounding box center [494, 463] width 90 height 14
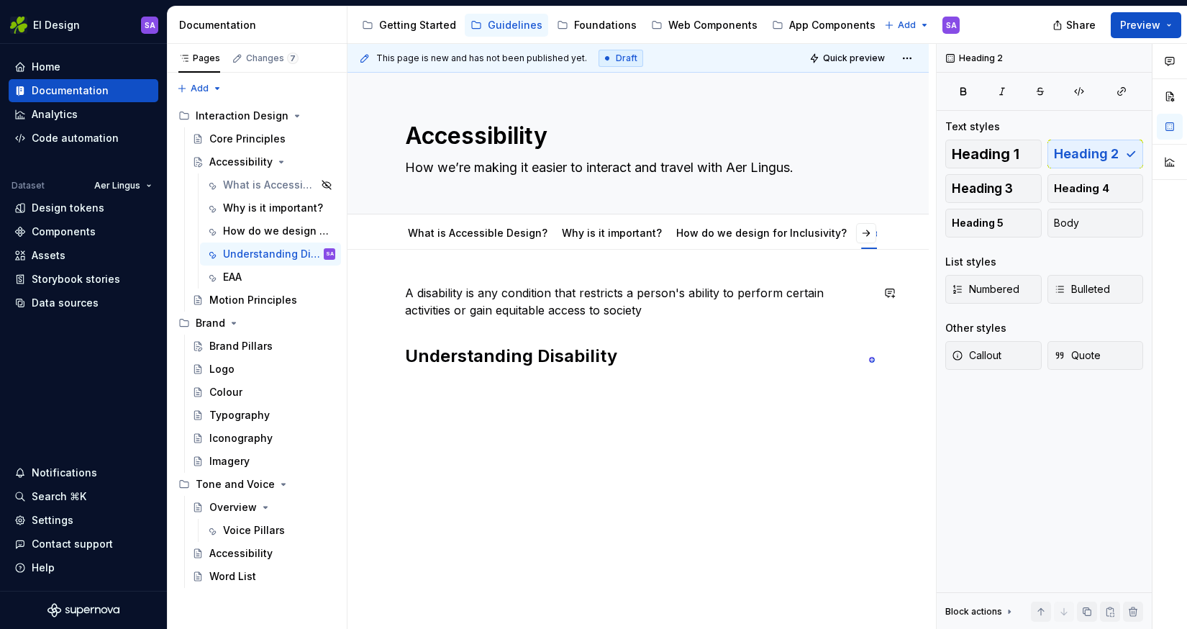
click at [600, 527] on div "A disability is any condition that restricts a person's ability to perform cert…" at bounding box center [638, 412] width 581 height 324
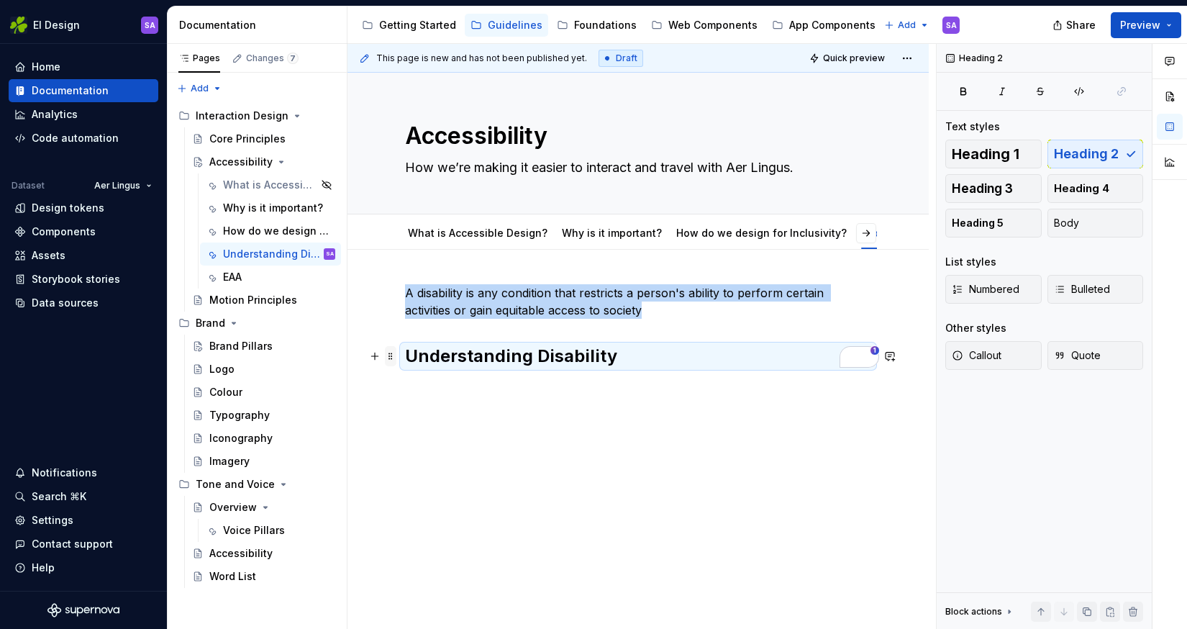
click at [391, 359] on span at bounding box center [391, 356] width 12 height 20
click at [443, 399] on div "Move up" at bounding box center [458, 400] width 94 height 14
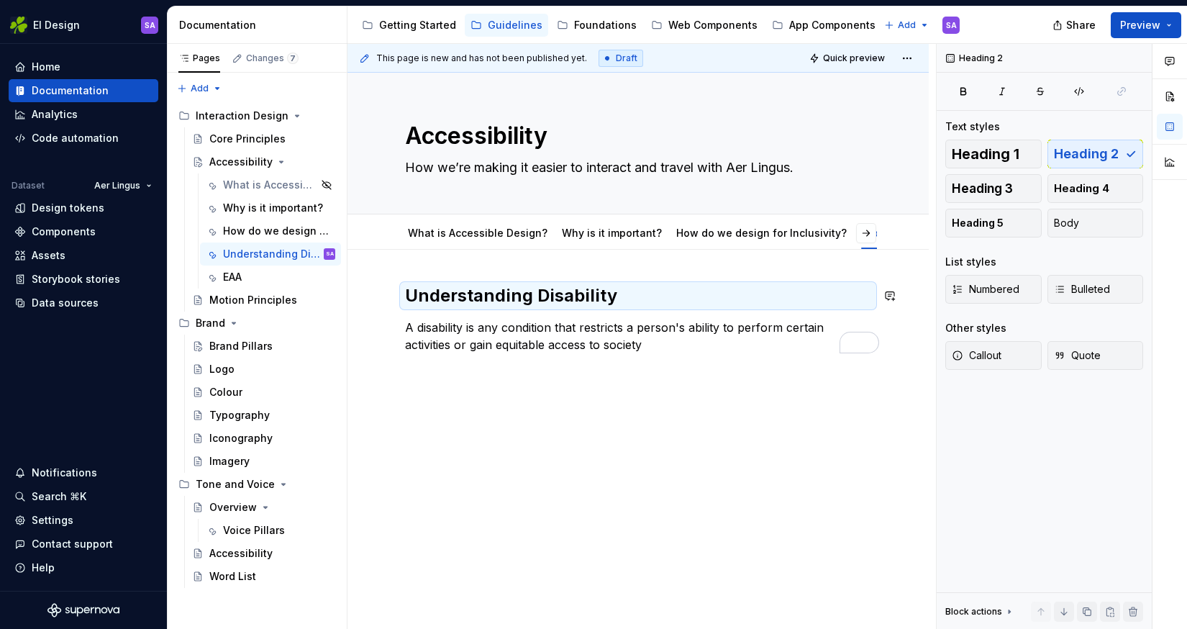
click at [497, 403] on div "Understanding Disability A disability is any condition that restricts a person'…" at bounding box center [638, 404] width 581 height 309
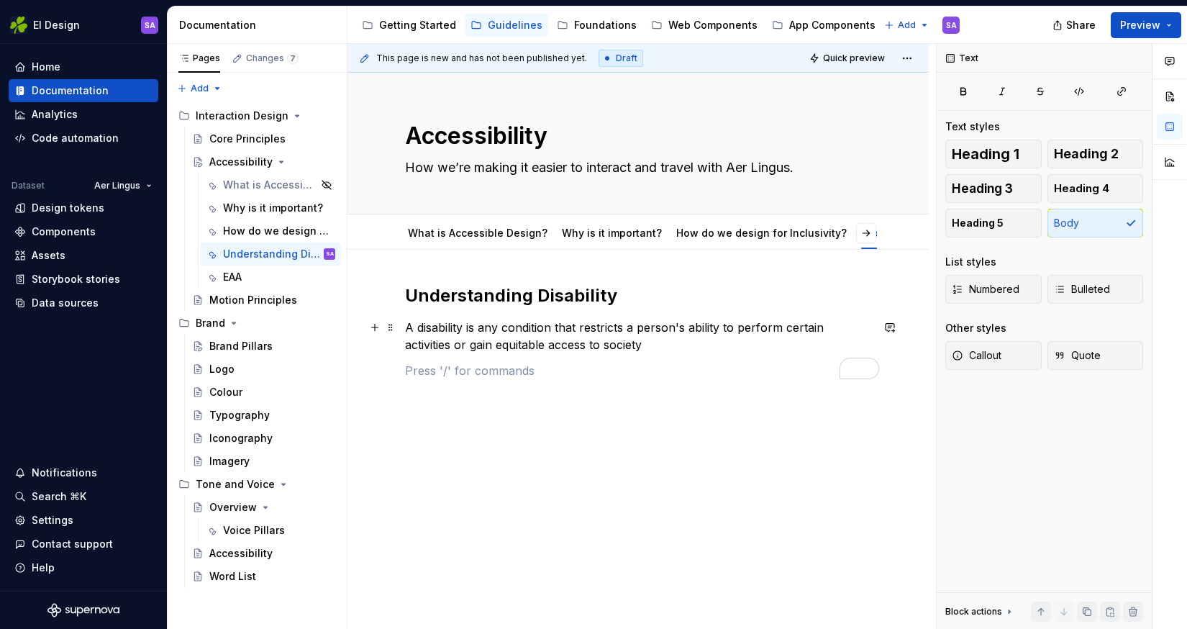
click at [603, 343] on p "A disability is any condition that restricts a person's ability to perform cert…" at bounding box center [638, 336] width 466 height 35
click at [466, 323] on p "A disability is any condition that restricts a person's ability to perform cert…" at bounding box center [638, 336] width 466 height 35
click at [633, 342] on p "A disability is any condition that restricts a person's ability to perform cert…" at bounding box center [638, 336] width 466 height 35
click at [1153, 18] on span "Preview" at bounding box center [1140, 25] width 40 height 14
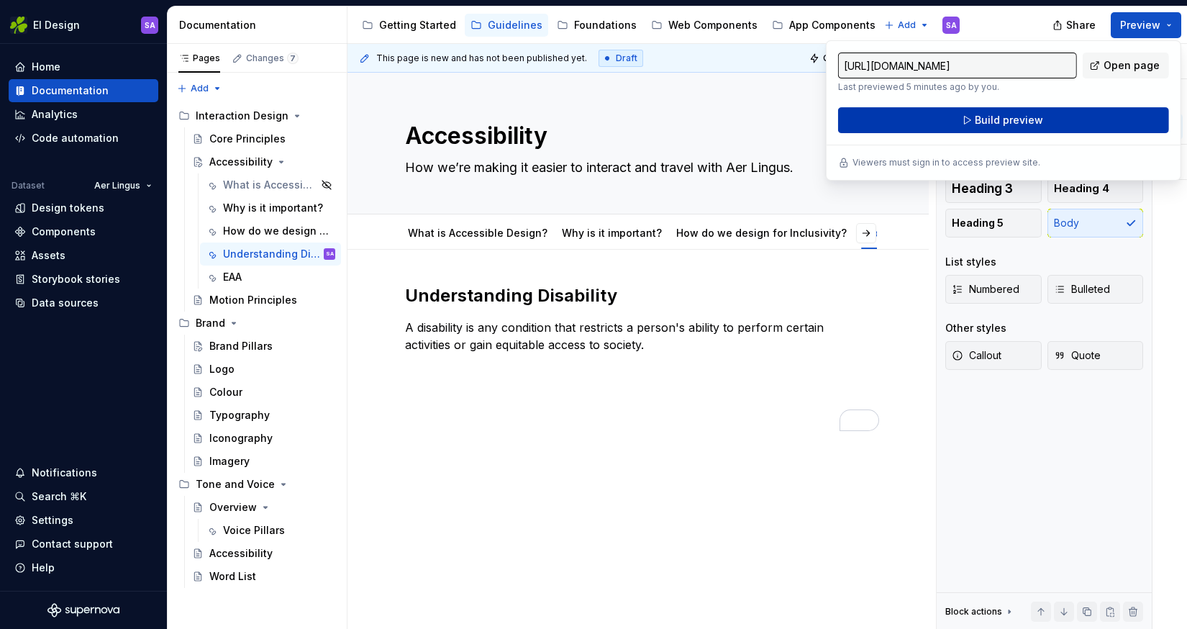
click at [1033, 119] on span "Build preview" at bounding box center [1009, 120] width 68 height 14
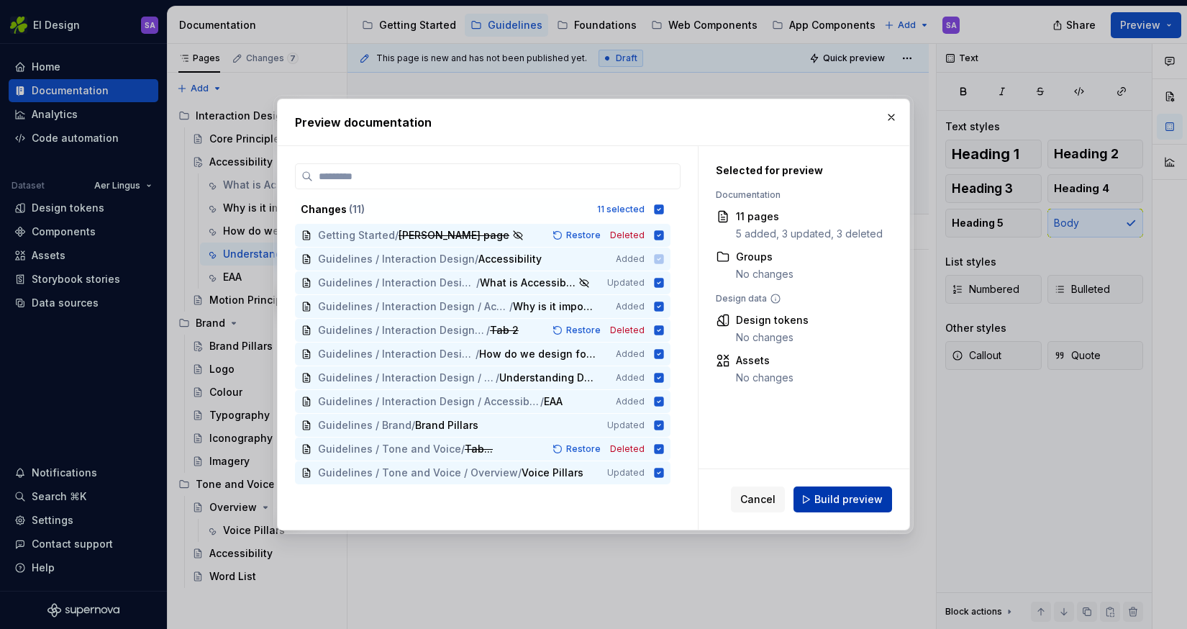
click at [838, 504] on span "Build preview" at bounding box center [849, 499] width 68 height 14
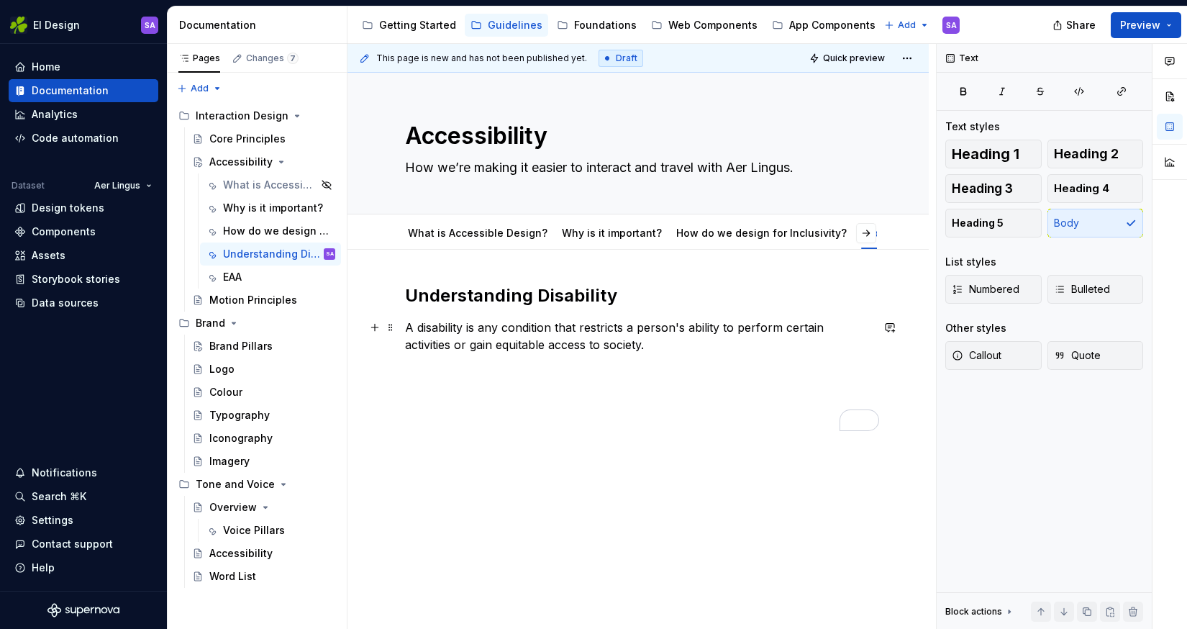
click at [624, 345] on p "A disability is any condition that restricts a person's ability to perform cert…" at bounding box center [638, 336] width 466 height 35
type textarea "*"
